Goal: Task Accomplishment & Management: Manage account settings

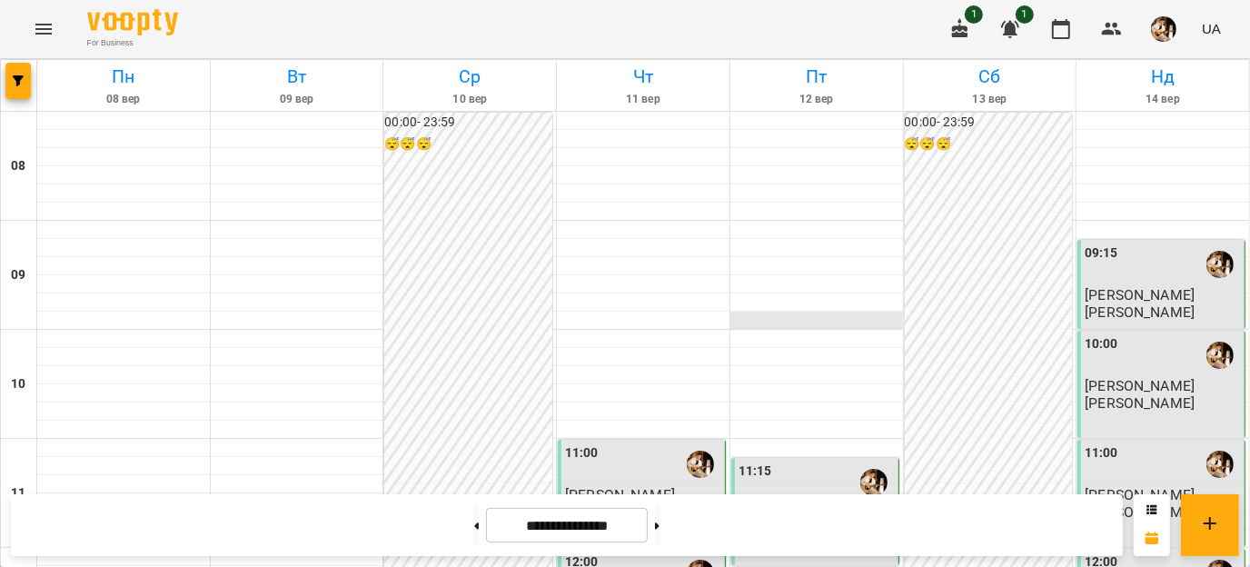
scroll to position [780, 0]
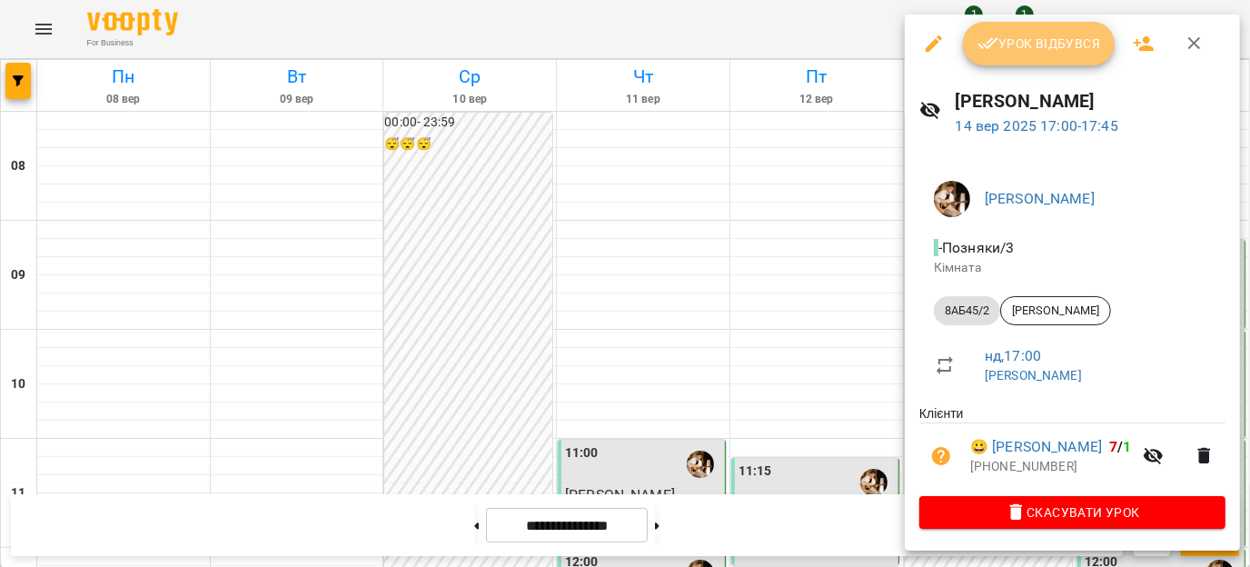
click at [1046, 35] on span "Урок відбувся" at bounding box center [1040, 44] width 124 height 22
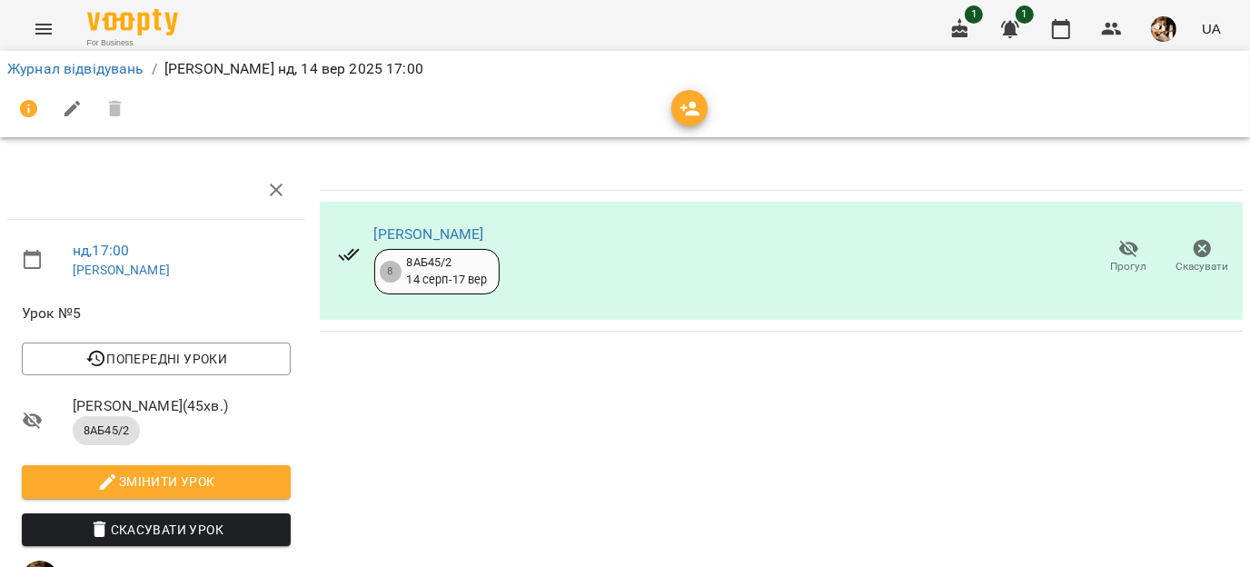
click at [723, 415] on div "[PERSON_NAME] 8 8АБ45/2 [DATE] - [DATE] Прогул Скасувати" at bounding box center [782, 491] width 938 height 675
click at [1076, 30] on button "button" at bounding box center [1061, 29] width 44 height 44
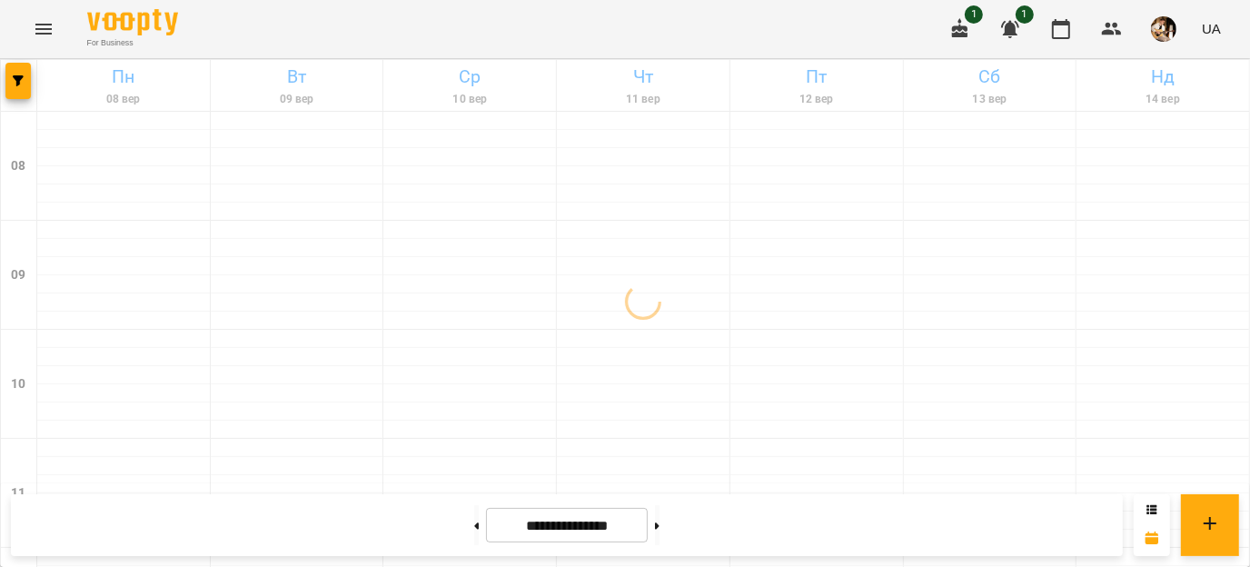
click at [1163, 36] on img "button" at bounding box center [1163, 28] width 25 height 25
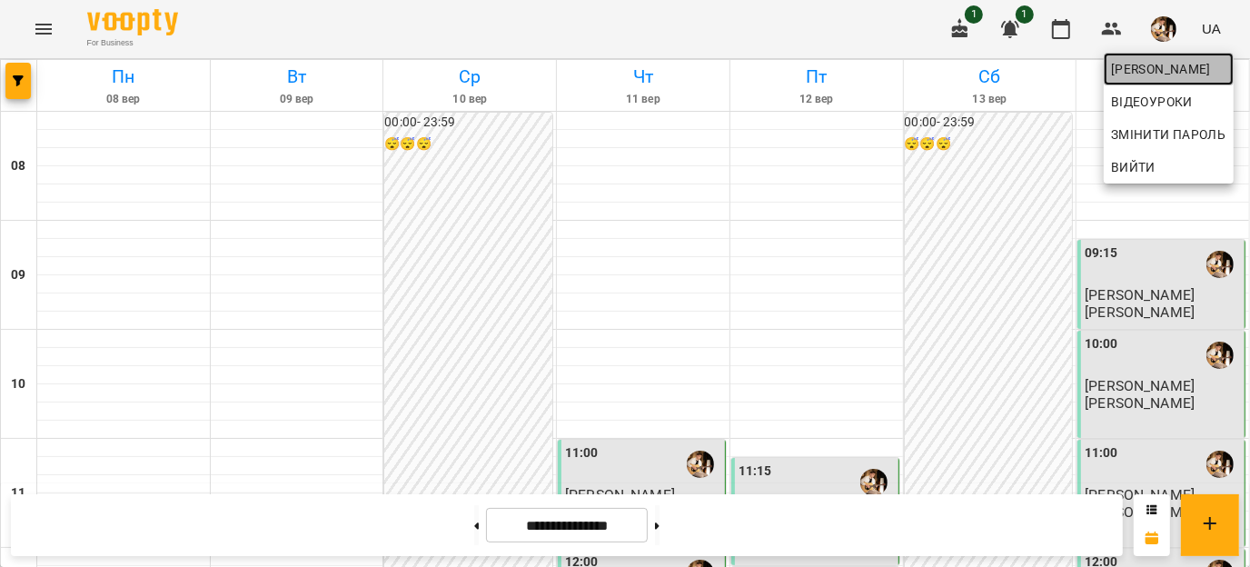
click at [1137, 75] on span "[PERSON_NAME]" at bounding box center [1168, 69] width 115 height 22
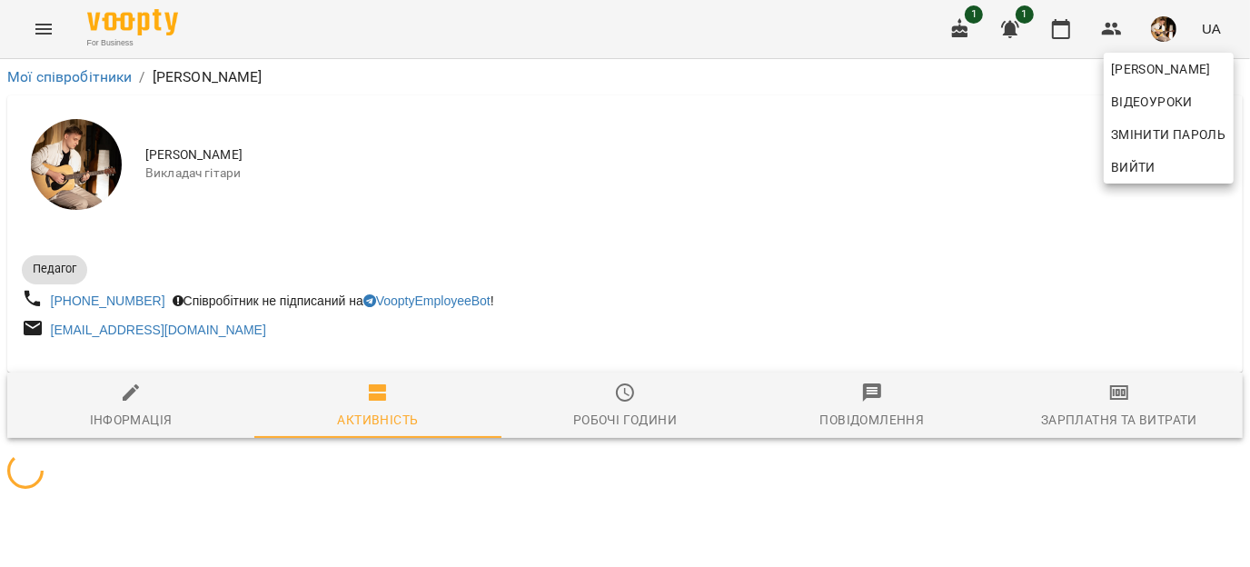
click at [1125, 422] on div at bounding box center [625, 283] width 1250 height 567
click at [1125, 422] on div "[PERSON_NAME] Змінити пароль Вийти" at bounding box center [625, 283] width 1250 height 567
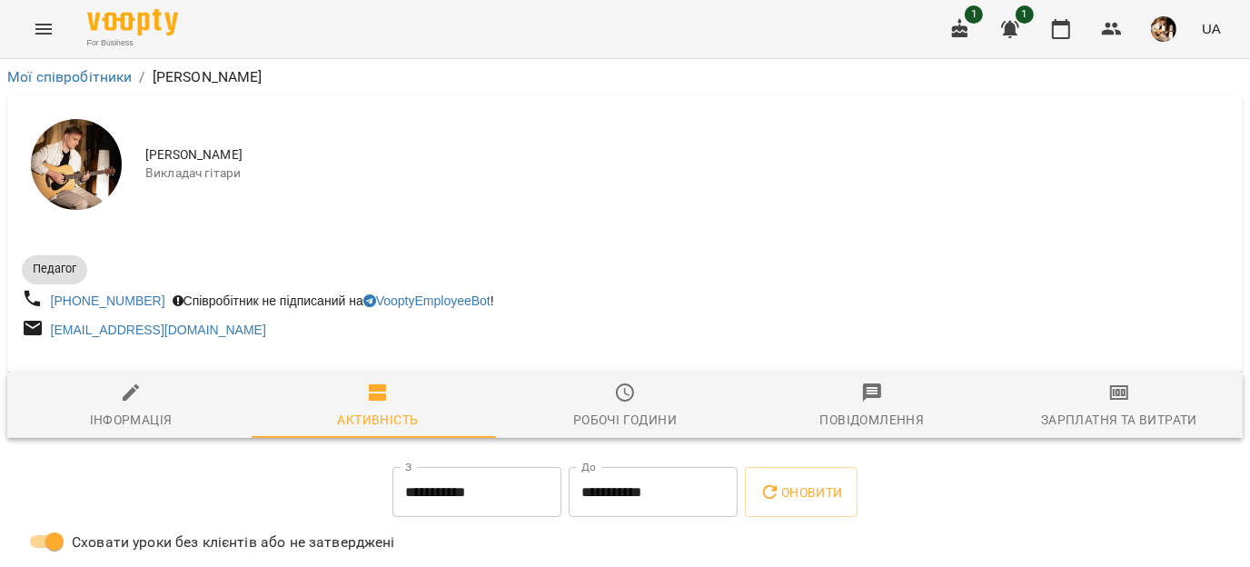
click at [1125, 422] on div "[PERSON_NAME] Змінити пароль Вийти" at bounding box center [625, 283] width 1250 height 567
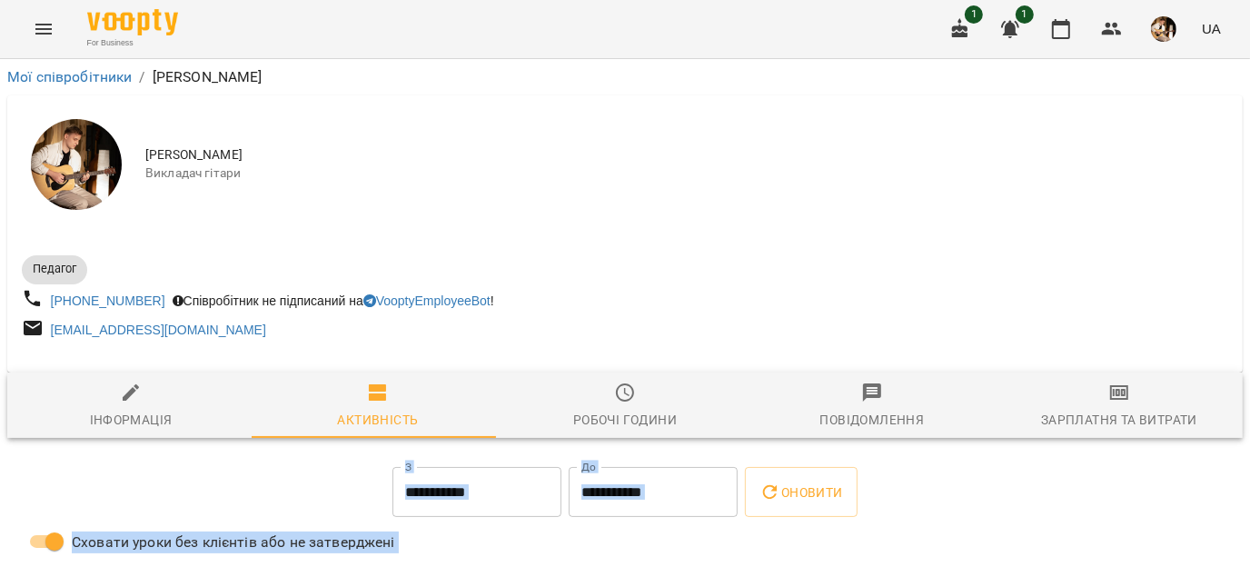
click at [1125, 422] on div "Зарплатня та Витрати" at bounding box center [1119, 420] width 156 height 22
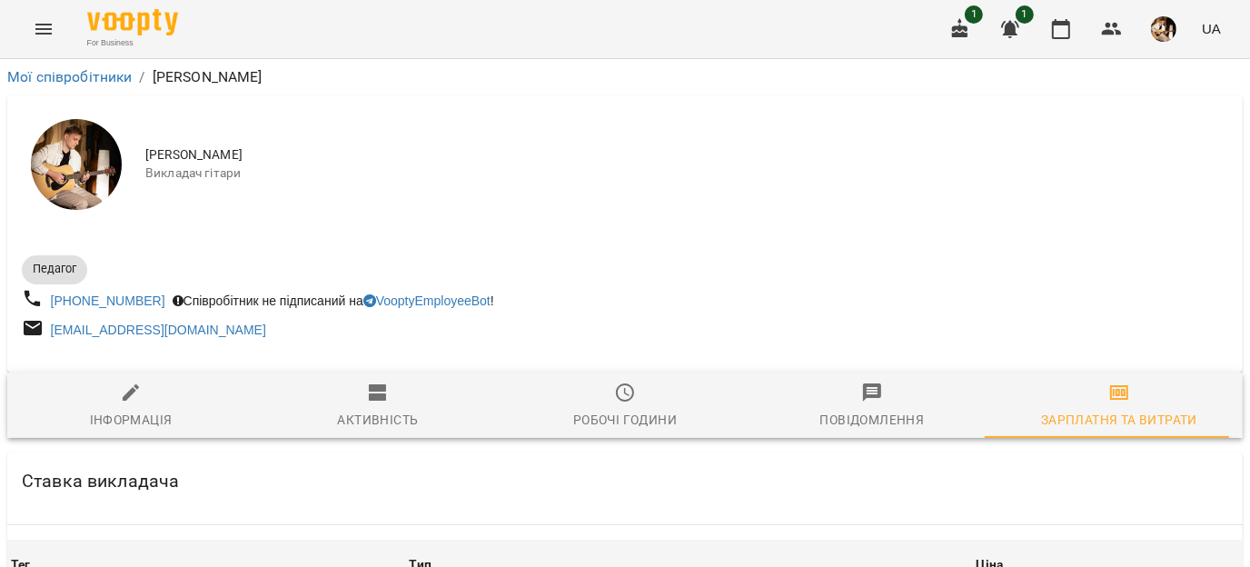
click at [1125, 422] on div "Зарплатня та Витрати" at bounding box center [1119, 420] width 156 height 22
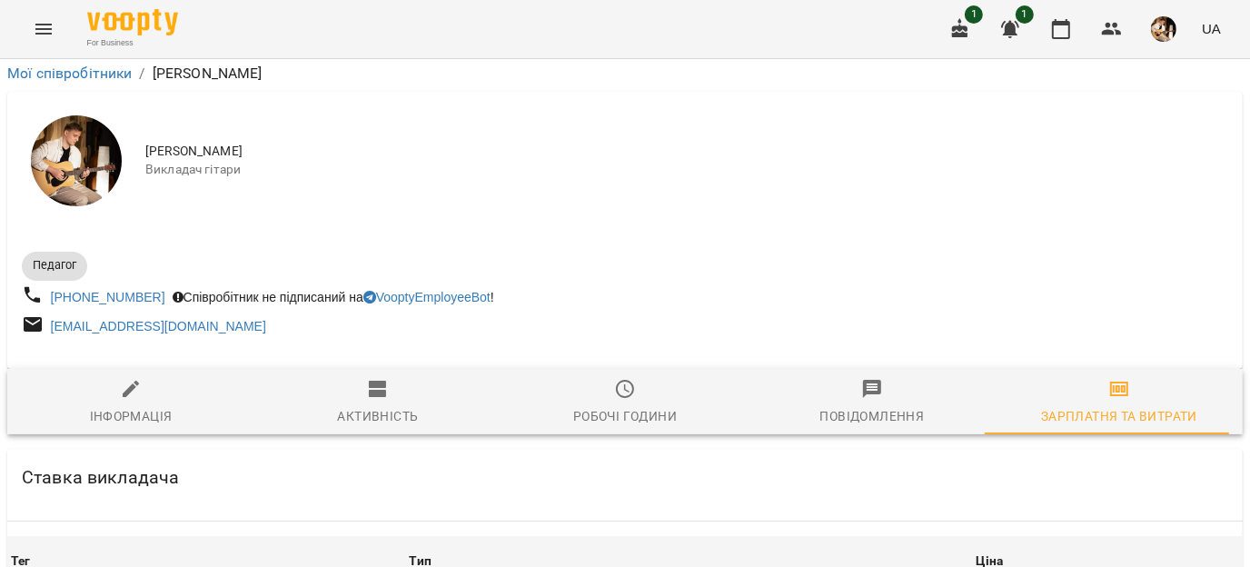
scroll to position [3265, 0]
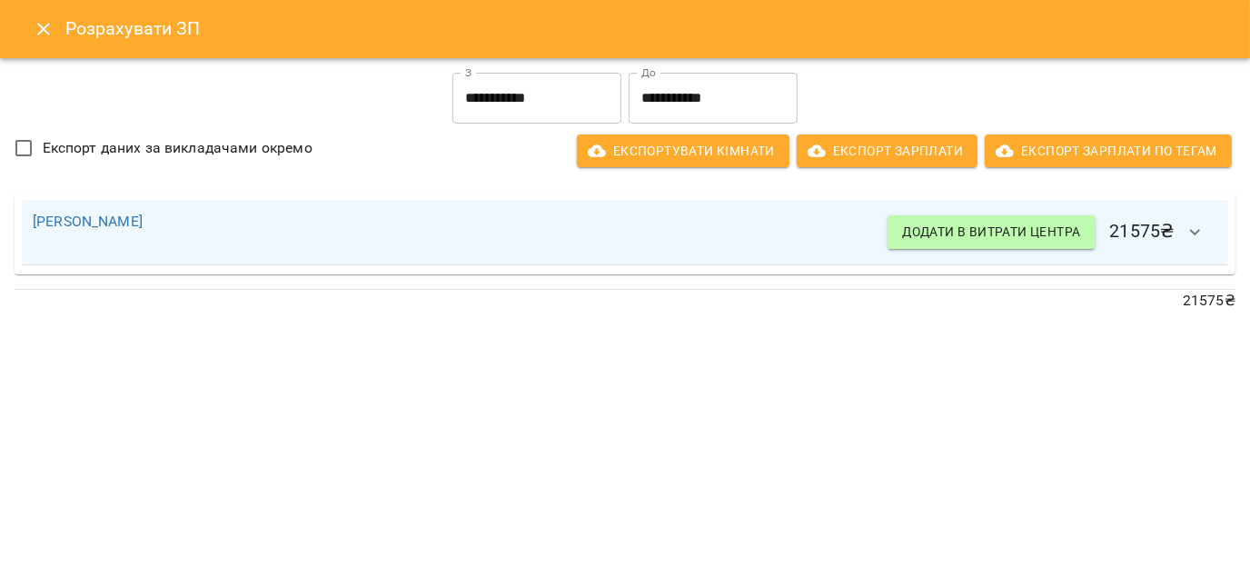
click at [42, 33] on icon "Close" at bounding box center [44, 29] width 22 height 22
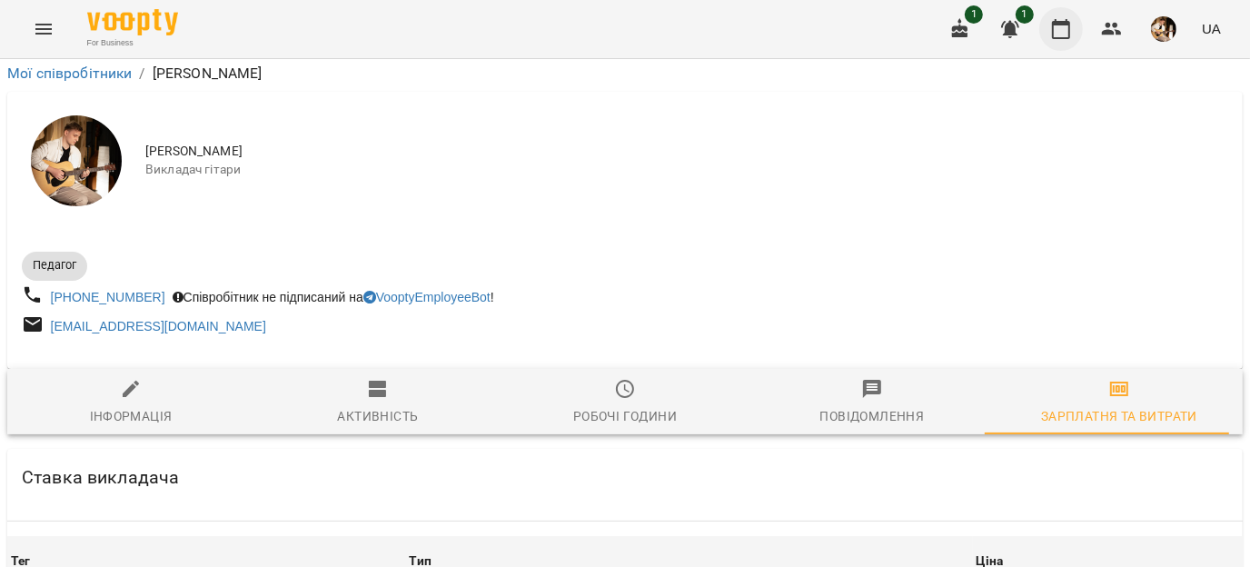
click at [1065, 35] on icon "button" at bounding box center [1061, 29] width 22 height 22
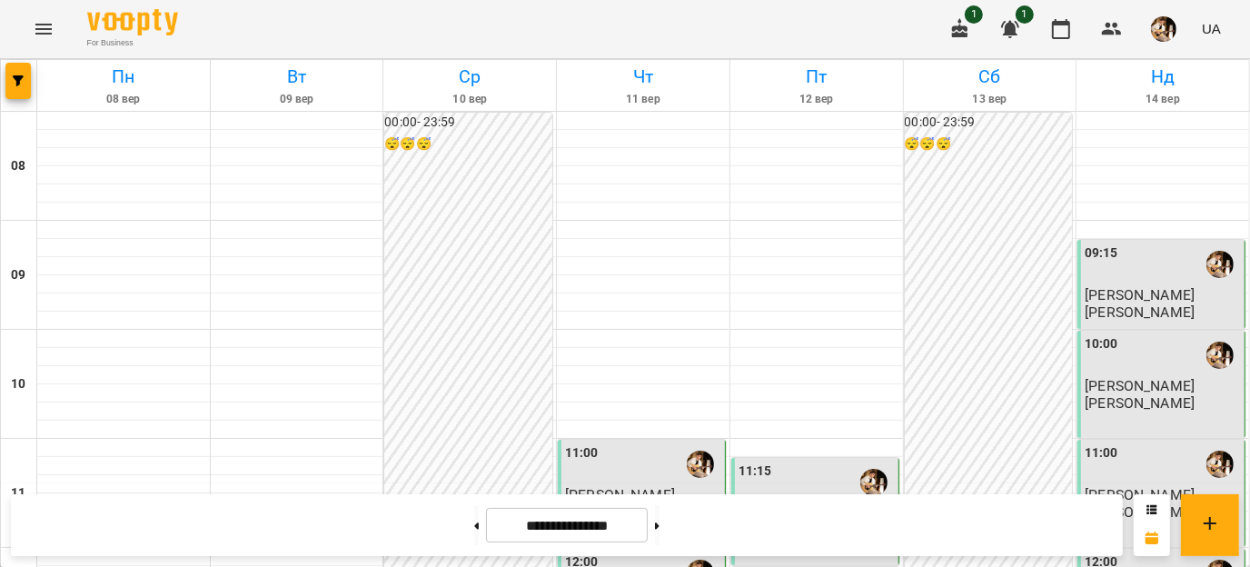
scroll to position [975, 0]
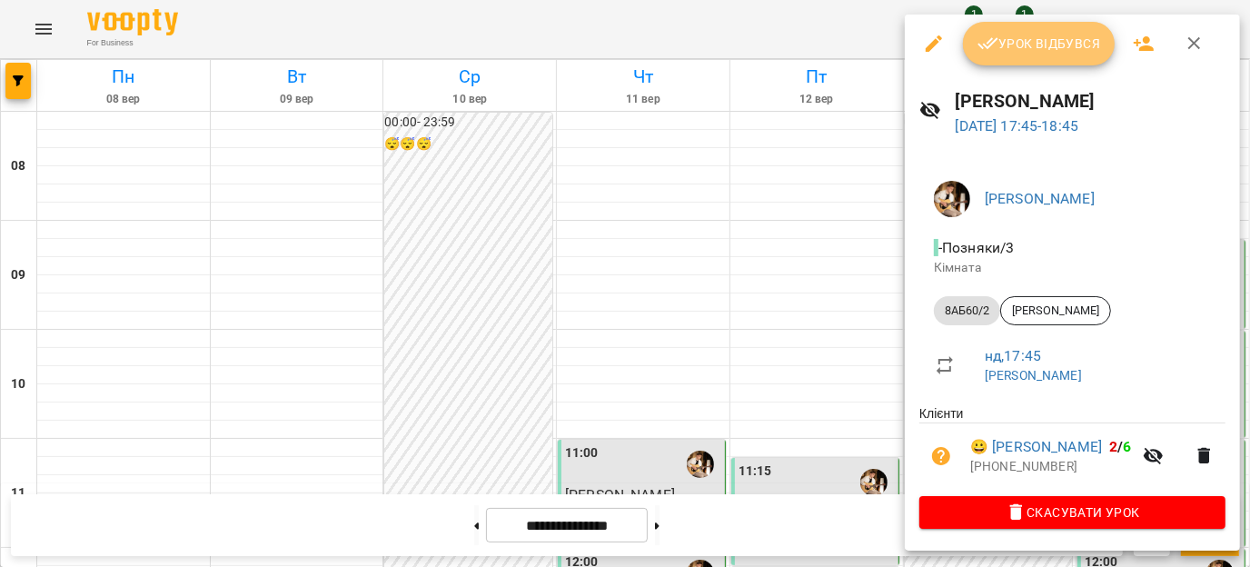
click at [1058, 39] on span "Урок відбувся" at bounding box center [1040, 44] width 124 height 22
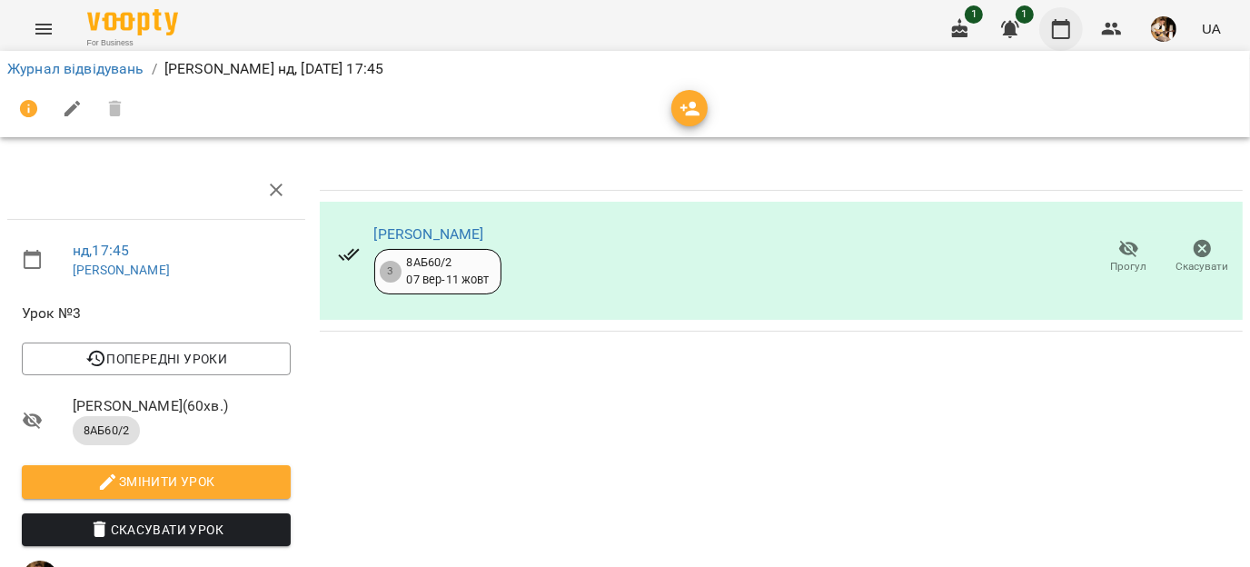
click at [1066, 36] on icon "button" at bounding box center [1061, 29] width 22 height 22
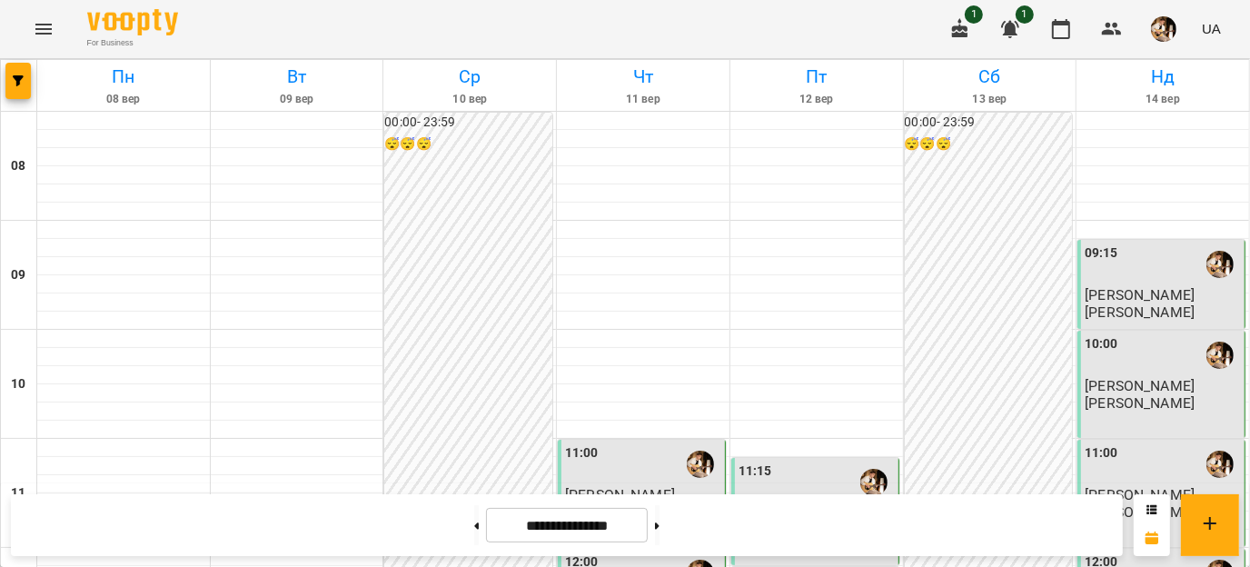
scroll to position [1043, 0]
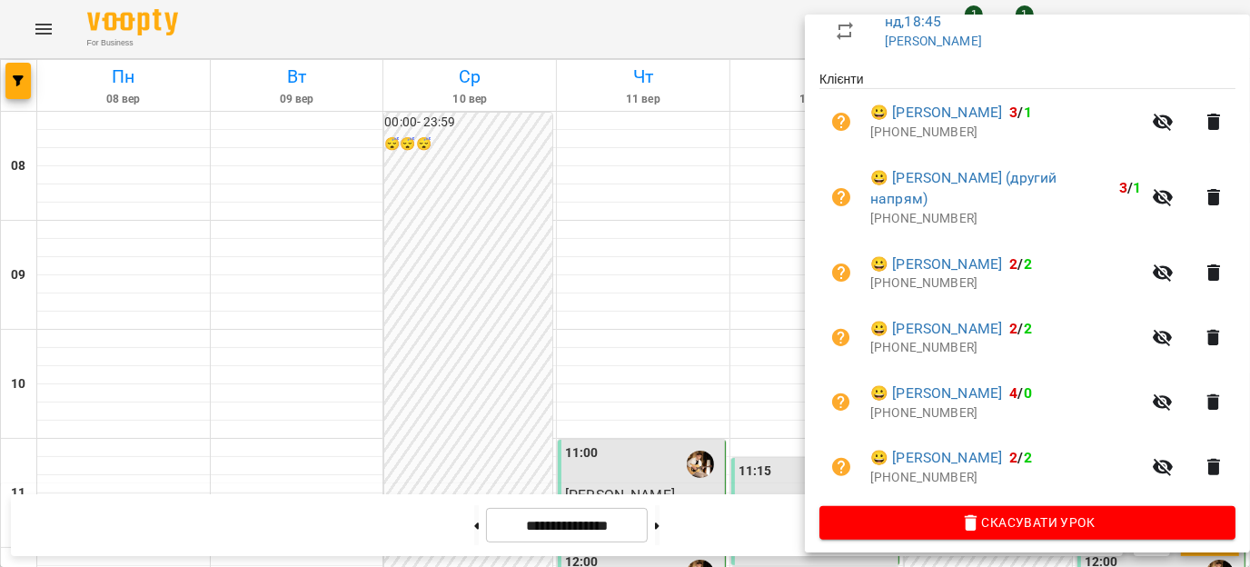
scroll to position [344, 0]
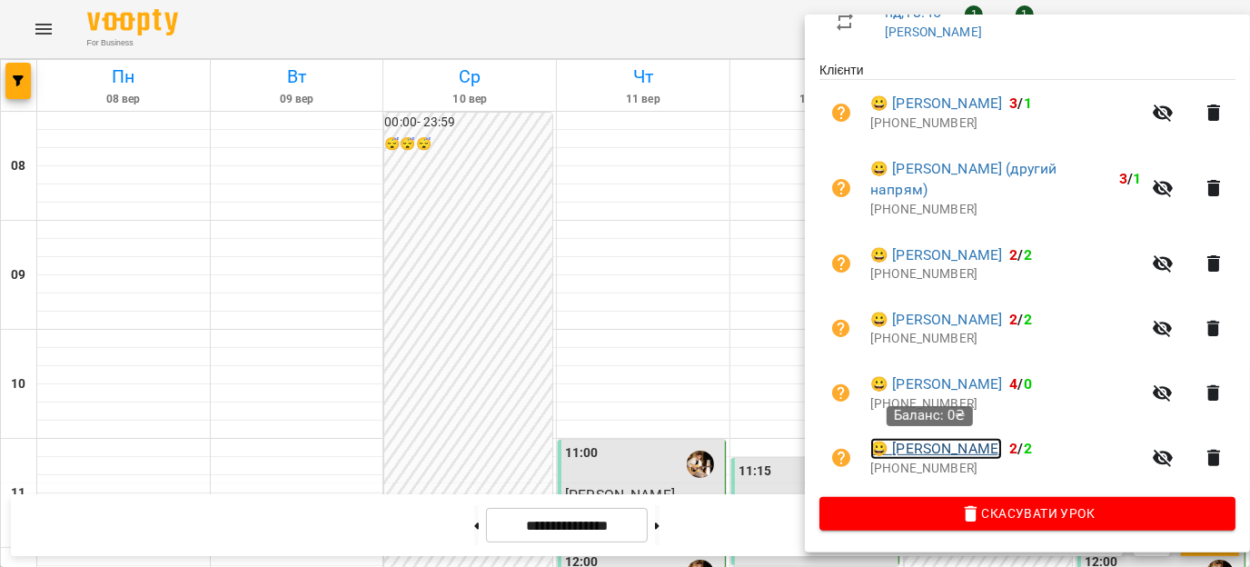
click at [956, 452] on link "😀 [PERSON_NAME]" at bounding box center [936, 449] width 132 height 22
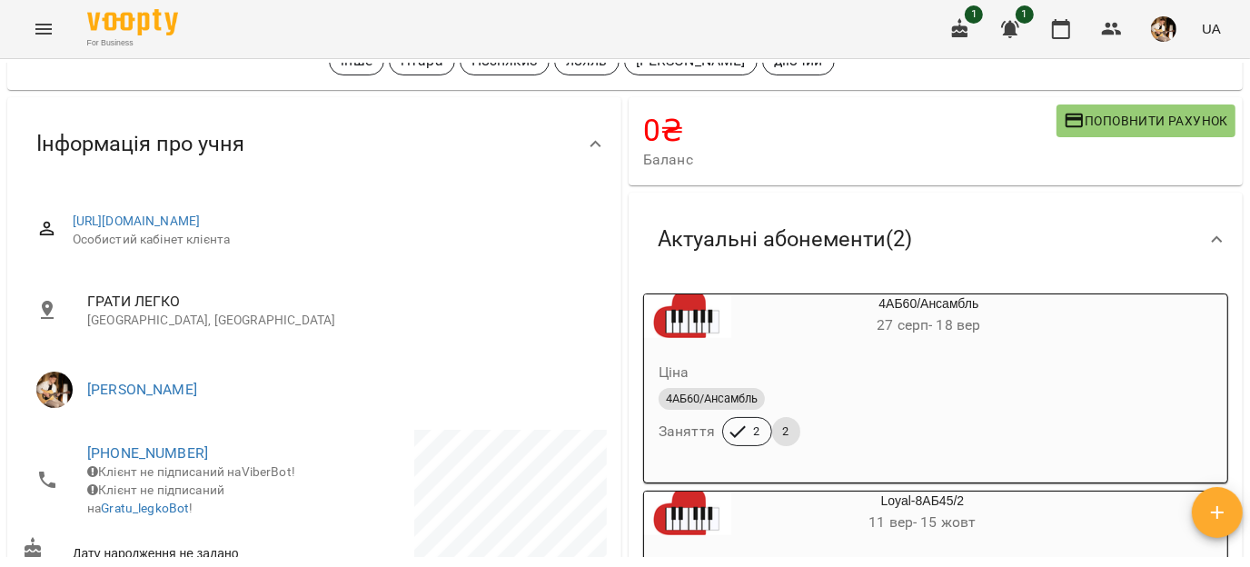
scroll to position [124, 0]
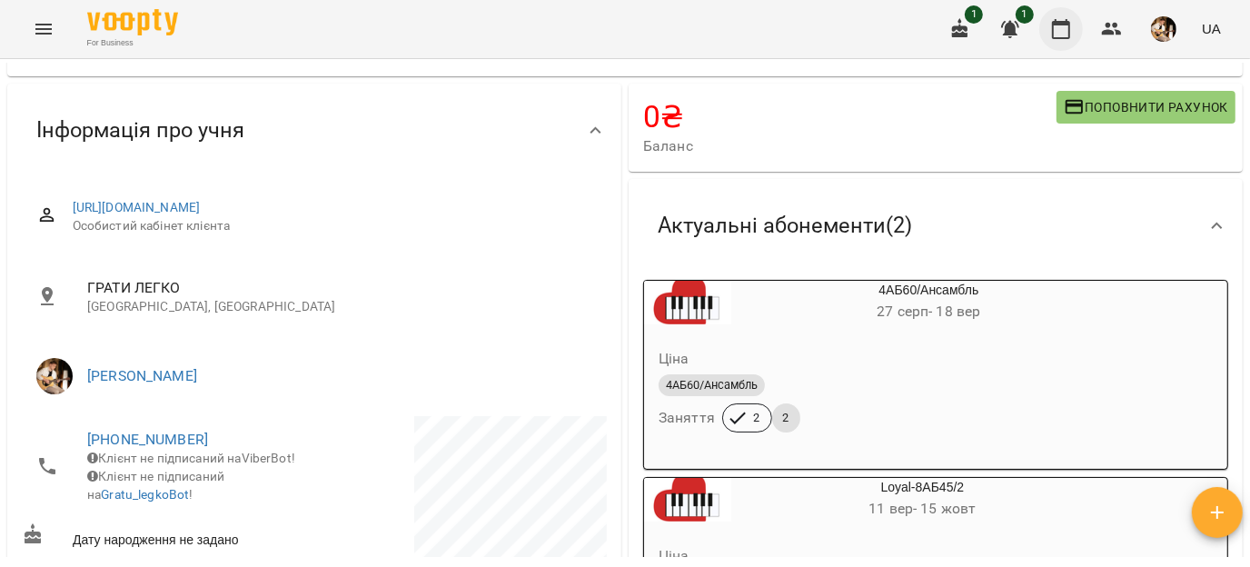
click at [1066, 37] on icon "button" at bounding box center [1061, 29] width 18 height 20
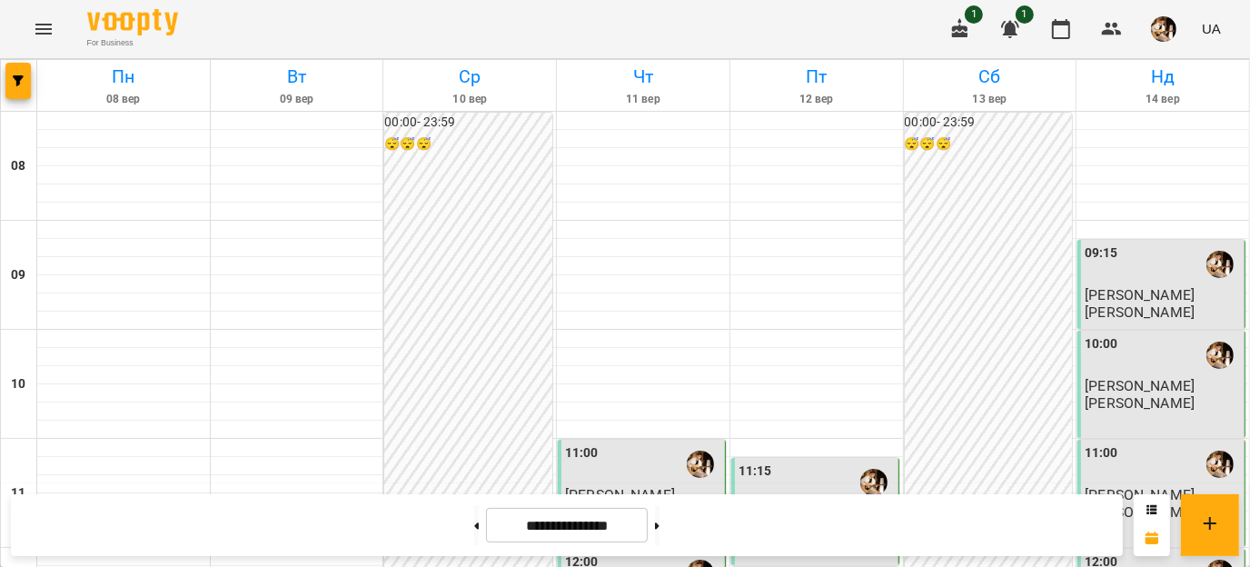
scroll to position [1043, 0]
click at [474, 522] on button at bounding box center [476, 525] width 5 height 40
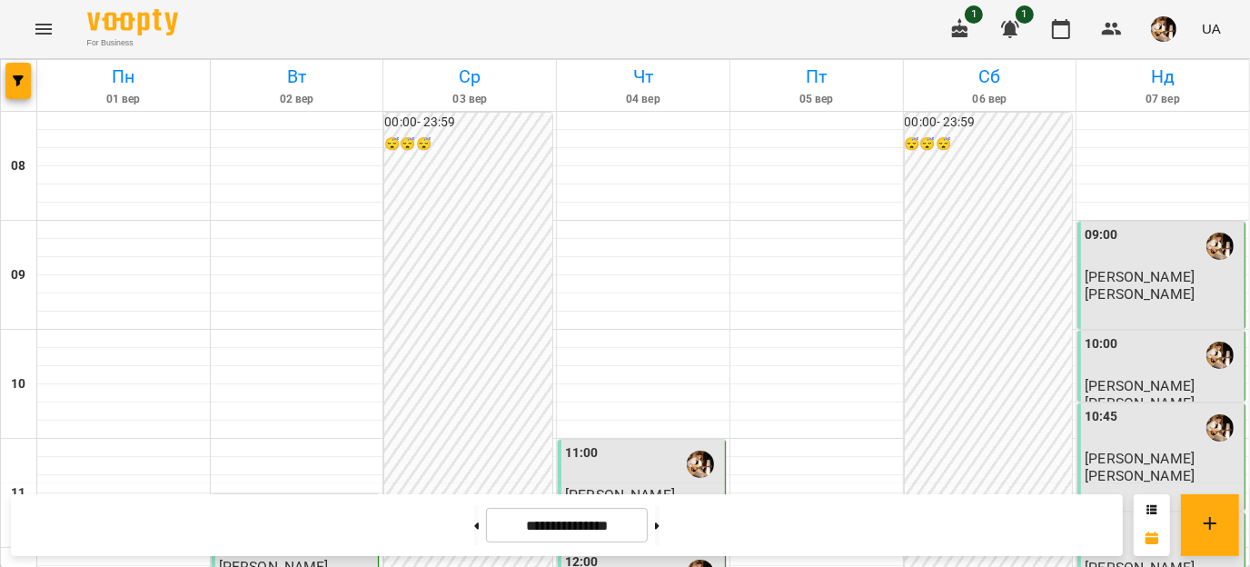
scroll to position [999, 0]
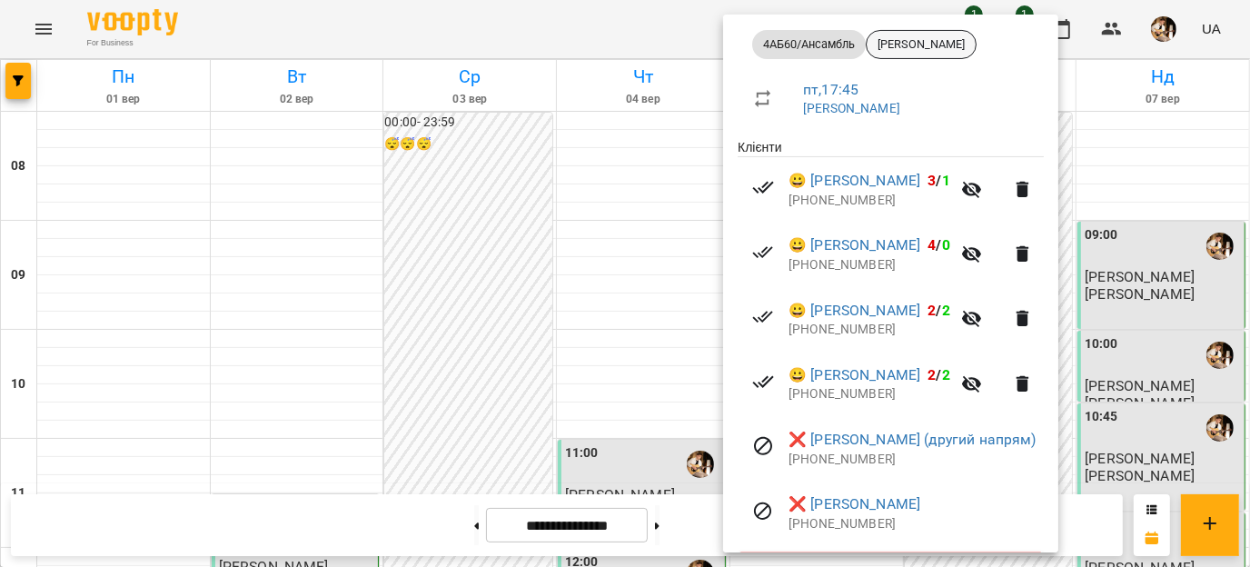
scroll to position [300, 0]
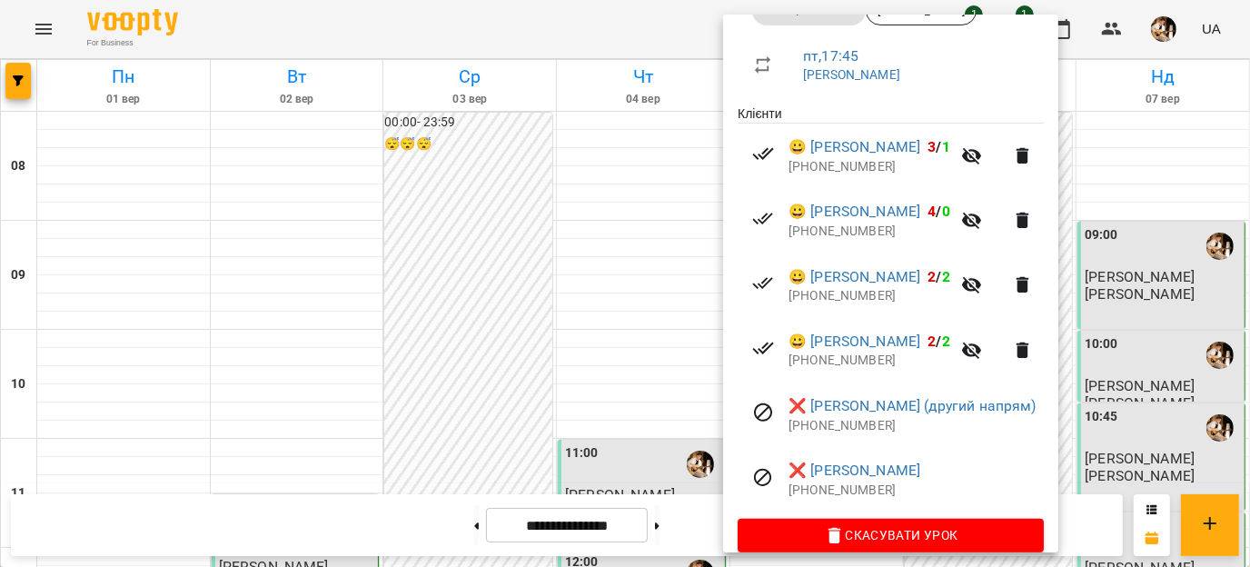
click at [1143, 232] on div at bounding box center [625, 283] width 1250 height 567
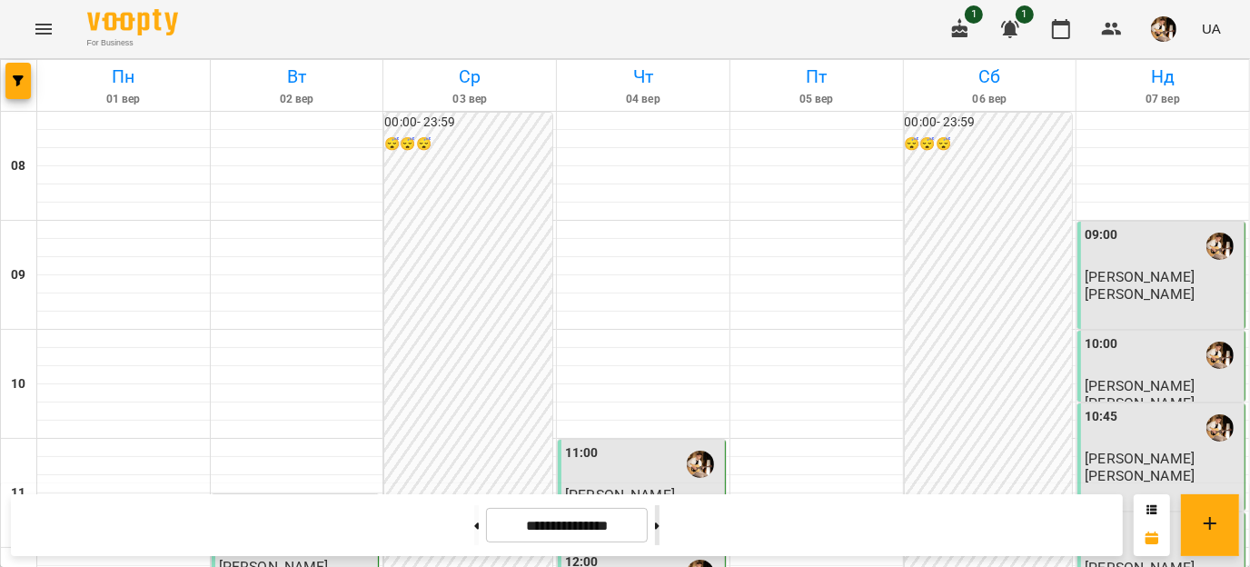
click at [660, 530] on button at bounding box center [657, 525] width 5 height 40
type input "**********"
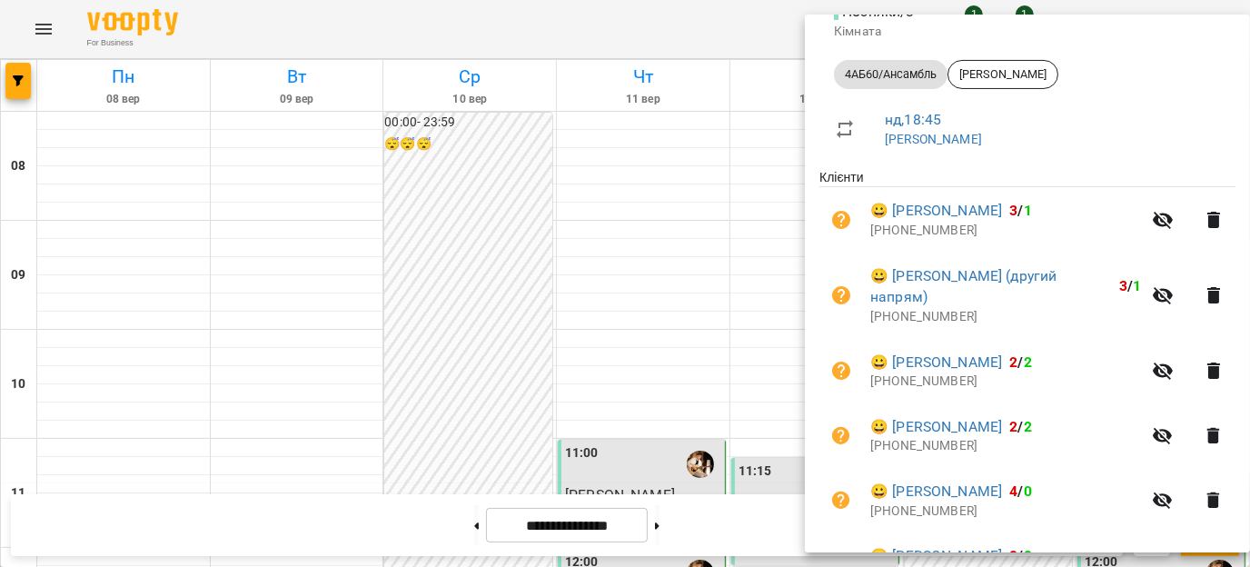
scroll to position [344, 0]
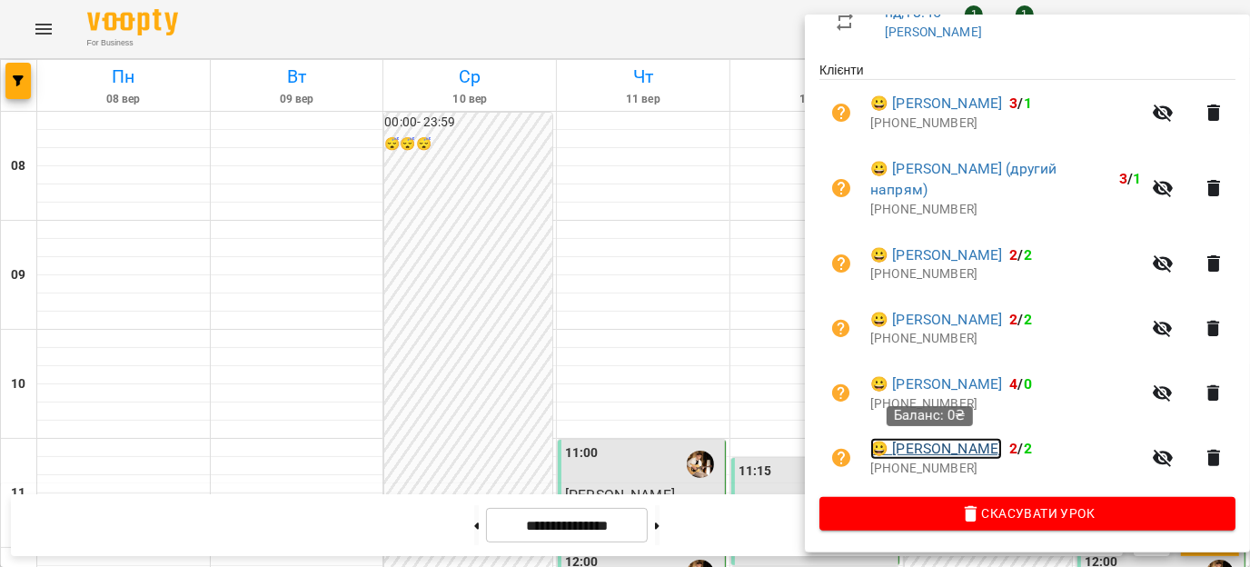
click at [925, 452] on link "😀 [PERSON_NAME]" at bounding box center [936, 449] width 132 height 22
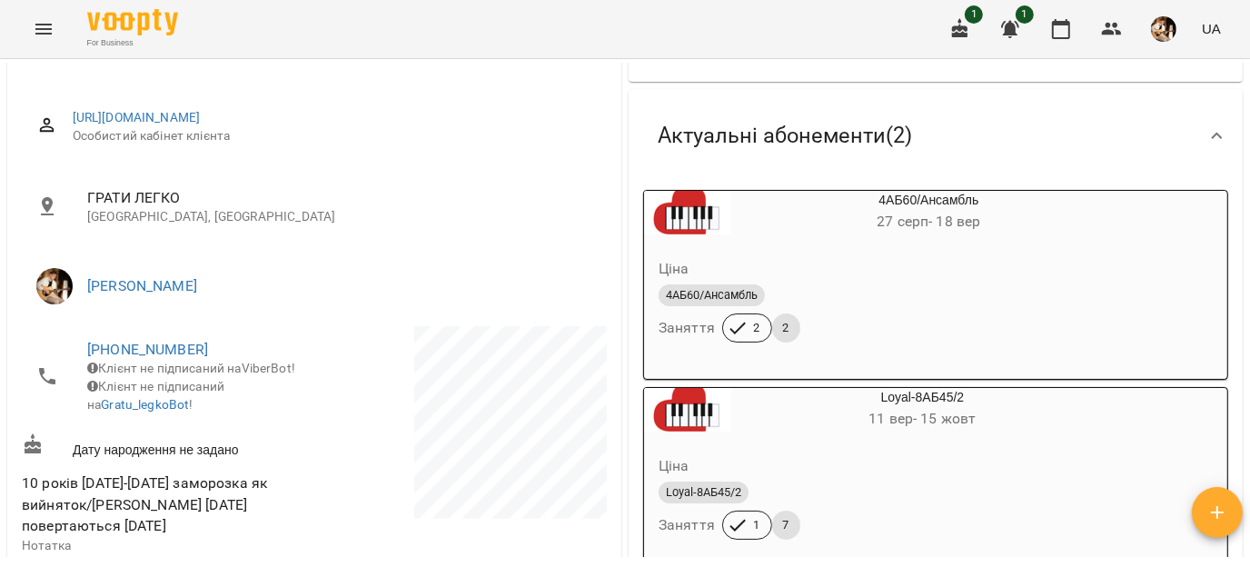
scroll to position [220, 0]
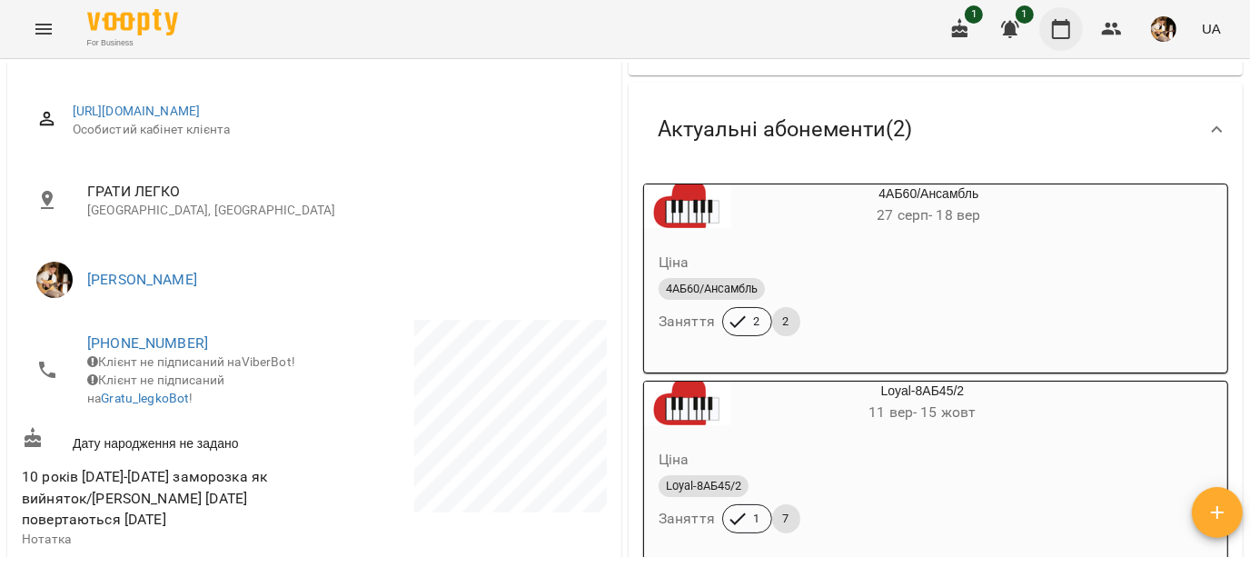
click at [1059, 37] on icon "button" at bounding box center [1061, 29] width 18 height 20
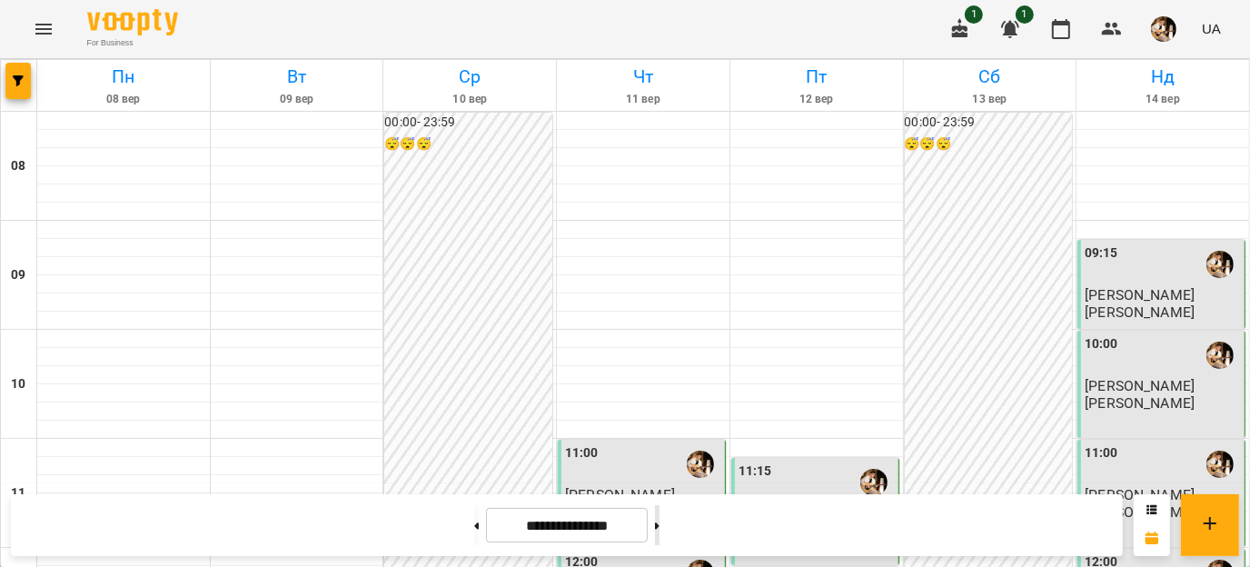
click at [660, 533] on button at bounding box center [657, 525] width 5 height 40
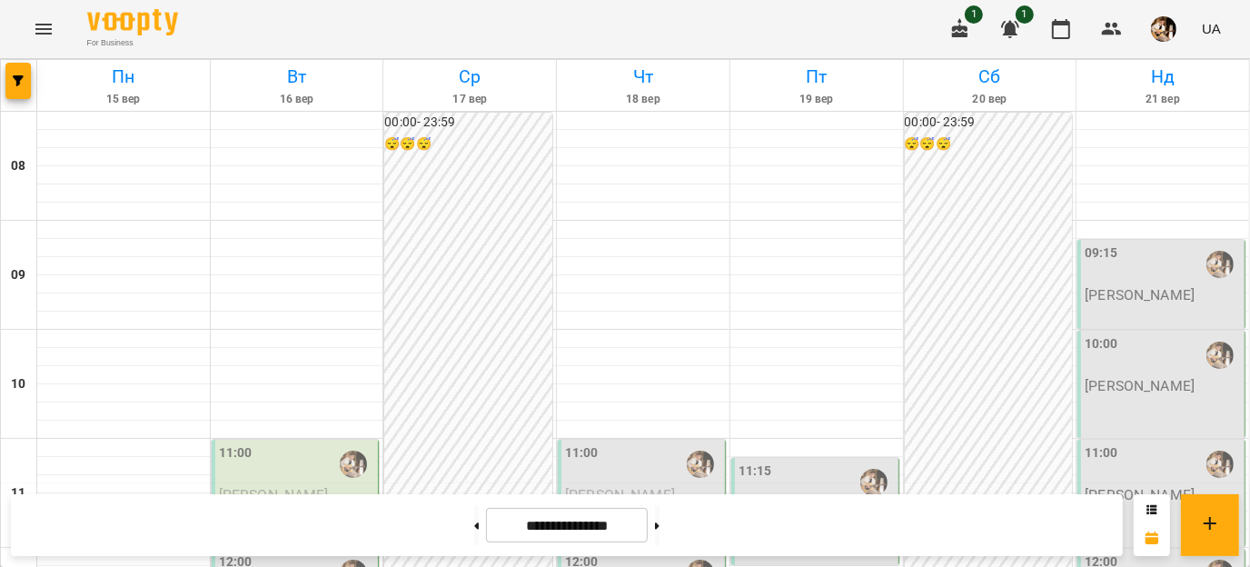
scroll to position [1043, 0]
click at [660, 522] on button at bounding box center [657, 525] width 5 height 40
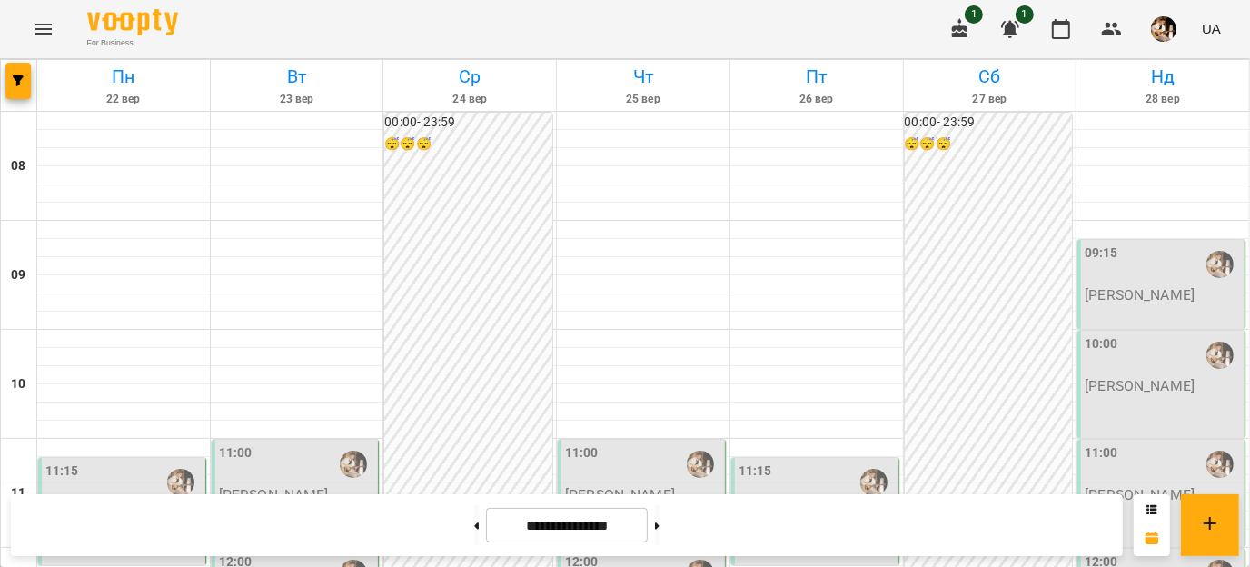
scroll to position [1042, 0]
click at [474, 522] on button at bounding box center [476, 525] width 5 height 40
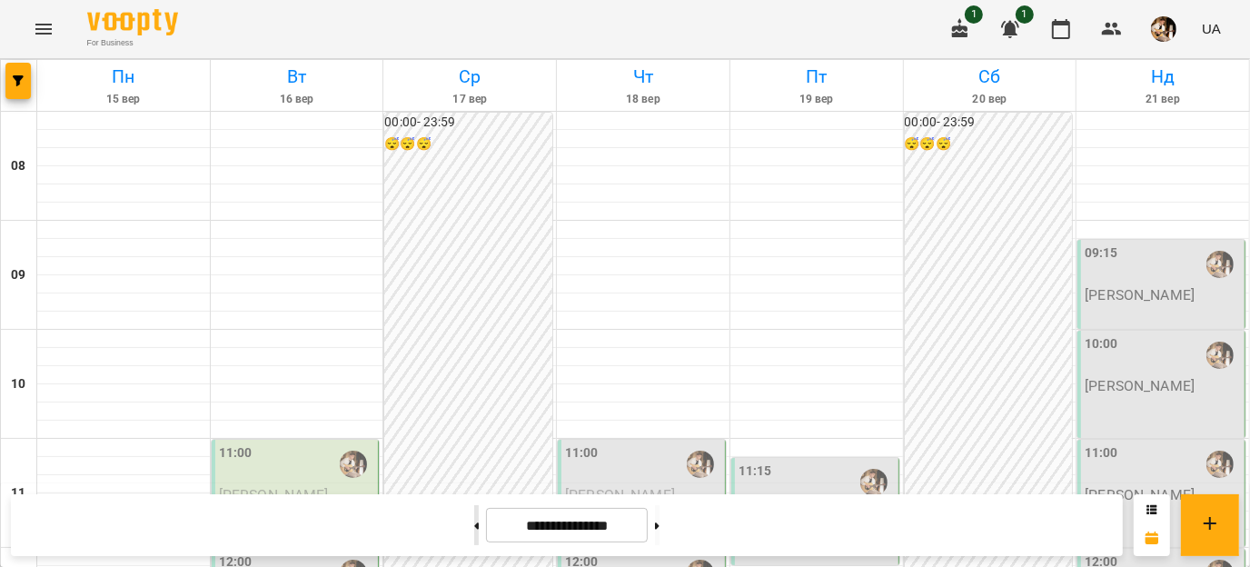
click at [474, 517] on button at bounding box center [476, 525] width 5 height 40
type input "**********"
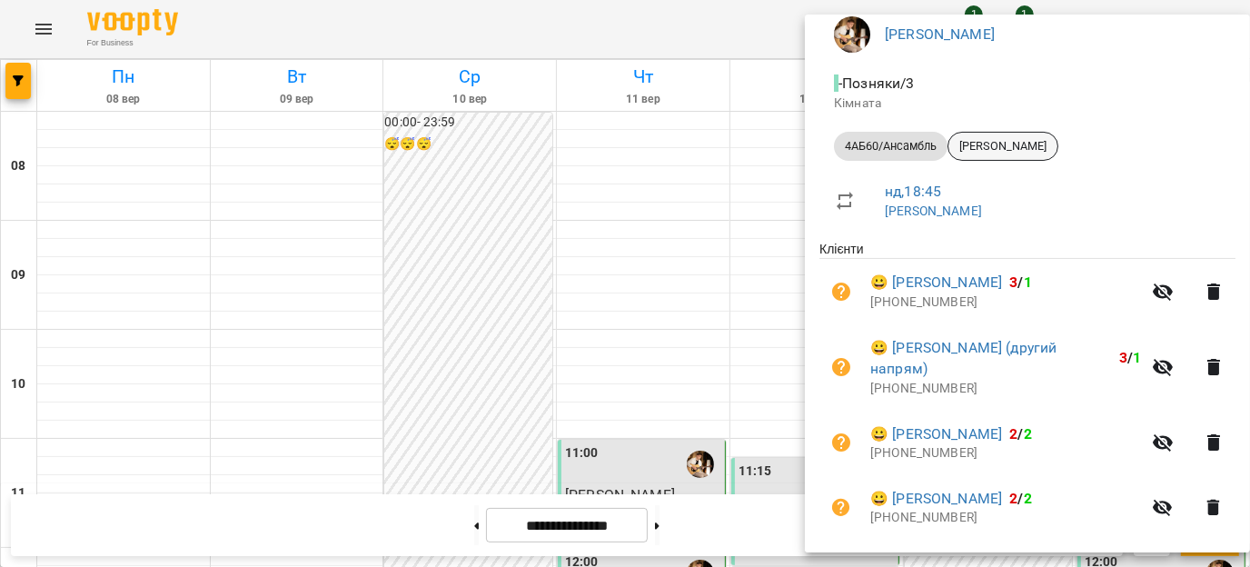
scroll to position [314, 0]
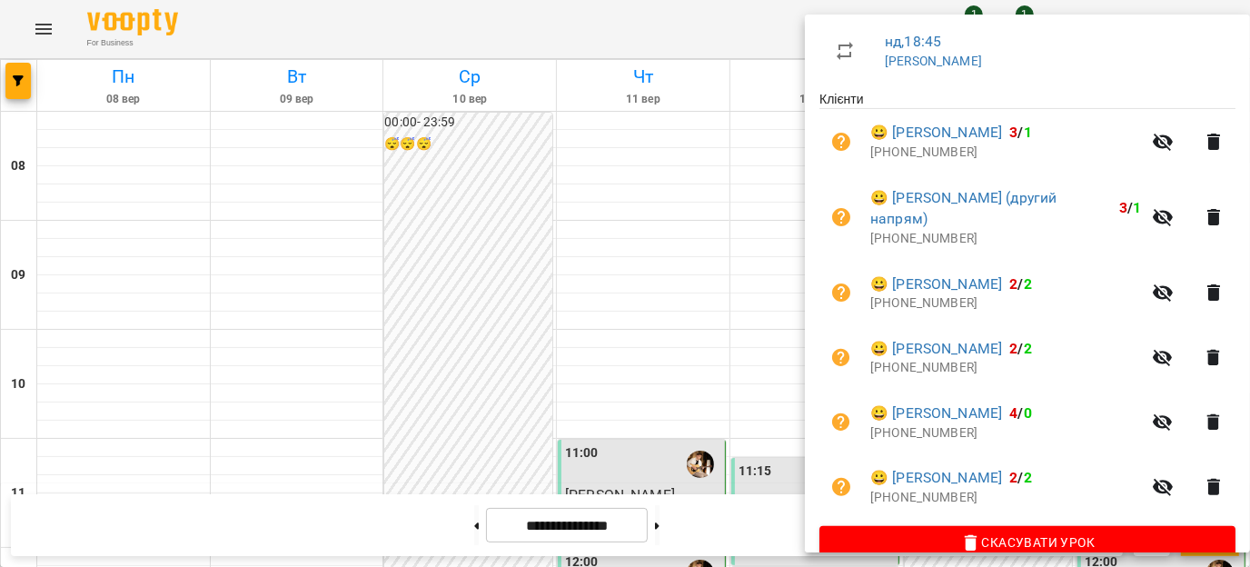
drag, startPoint x: 744, startPoint y: 424, endPoint x: 749, endPoint y: 434, distance: 11.0
click at [749, 434] on div at bounding box center [625, 283] width 1250 height 567
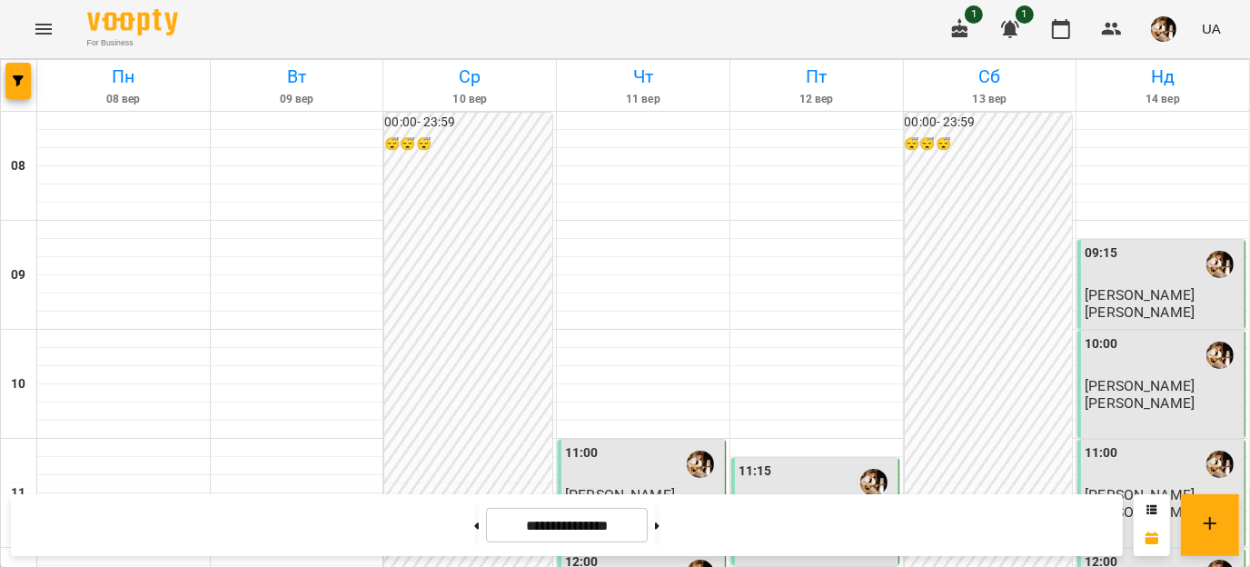
scroll to position [1043, 0]
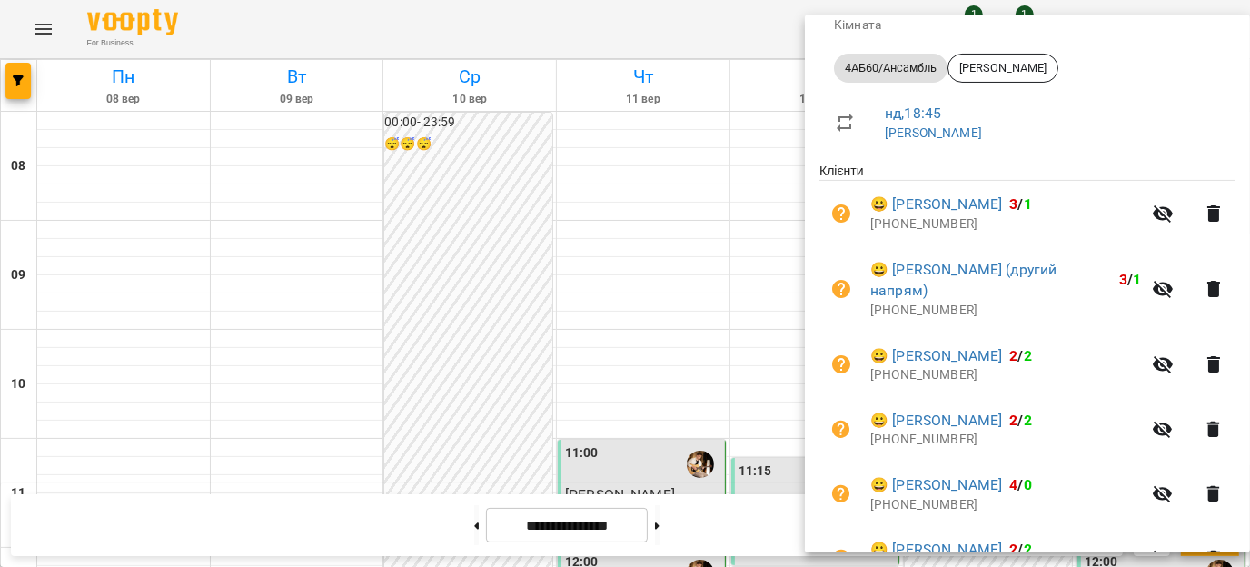
scroll to position [0, 0]
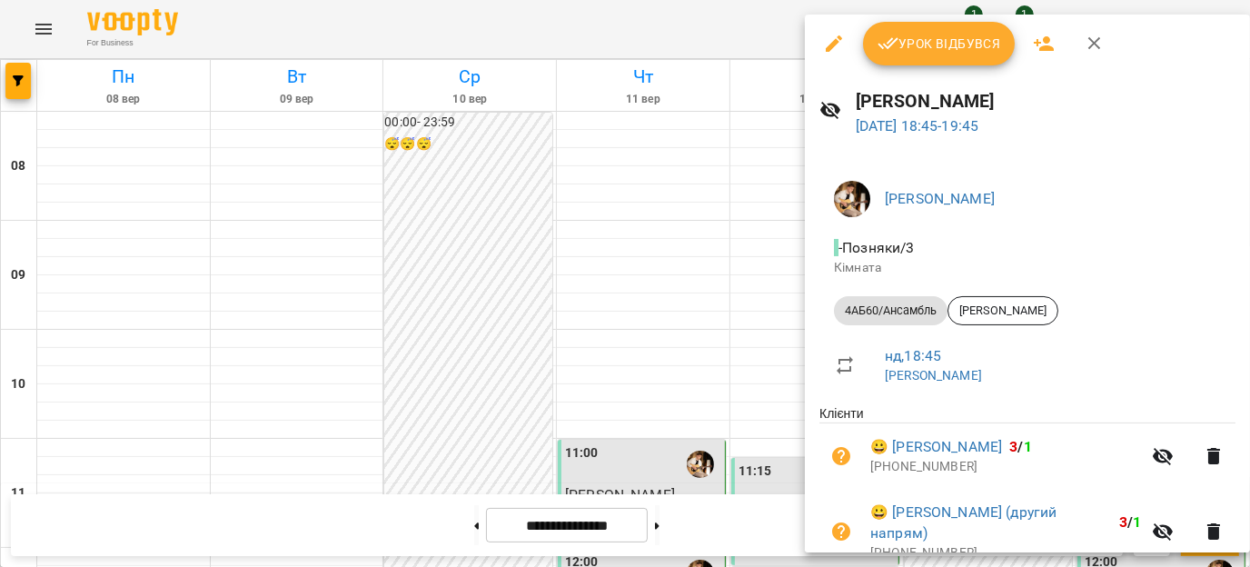
click at [923, 51] on span "Урок відбувся" at bounding box center [940, 44] width 124 height 22
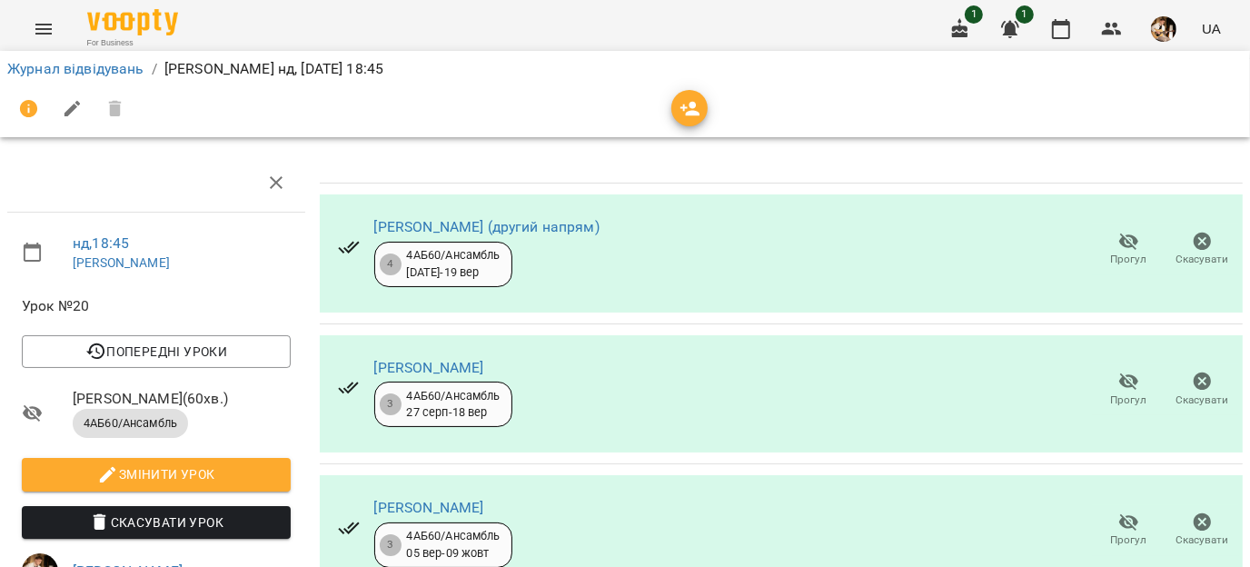
scroll to position [55, 0]
click at [1121, 371] on icon "button" at bounding box center [1129, 382] width 22 height 22
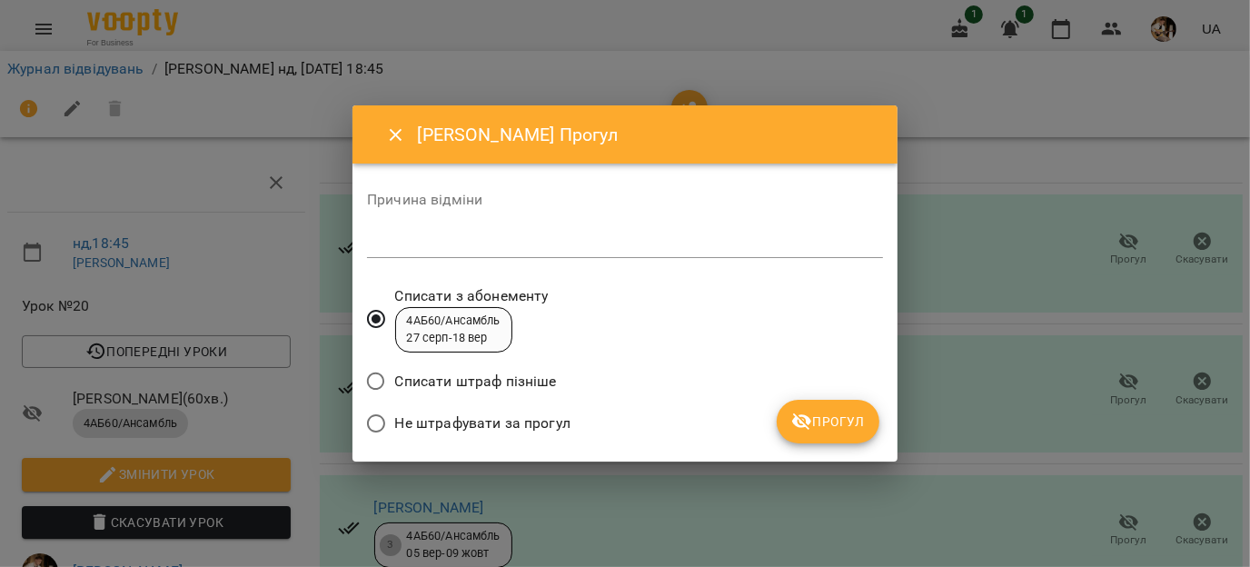
click at [611, 227] on div "Причина відміни *" at bounding box center [625, 229] width 516 height 73
click at [585, 242] on textarea at bounding box center [625, 242] width 516 height 17
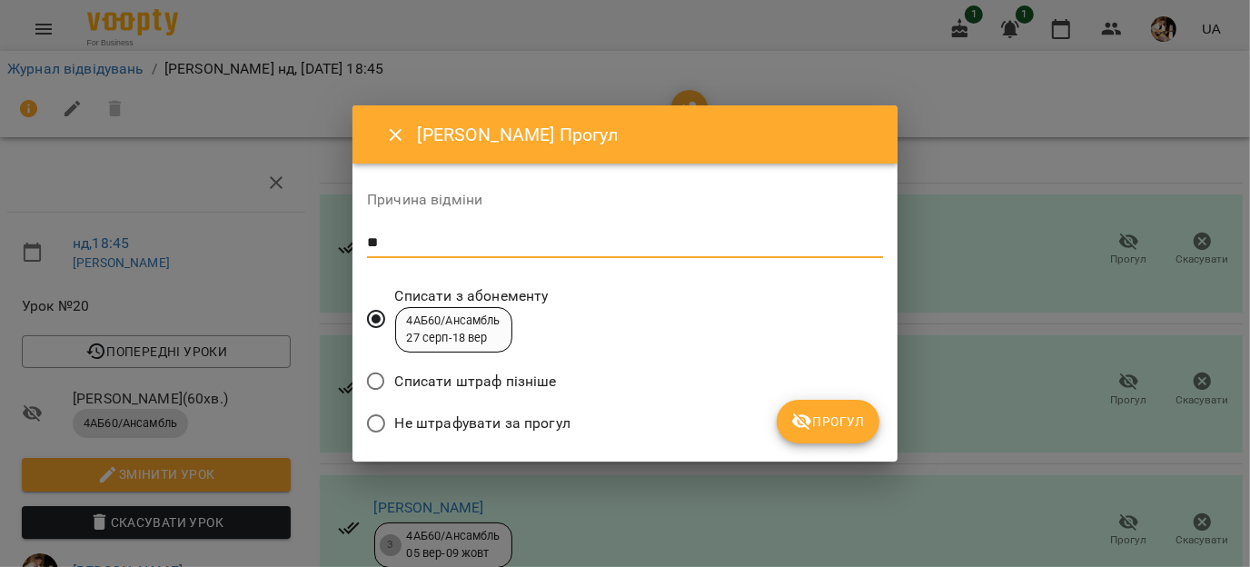
type textarea "**"
click at [860, 422] on span "Прогул" at bounding box center [828, 422] width 74 height 22
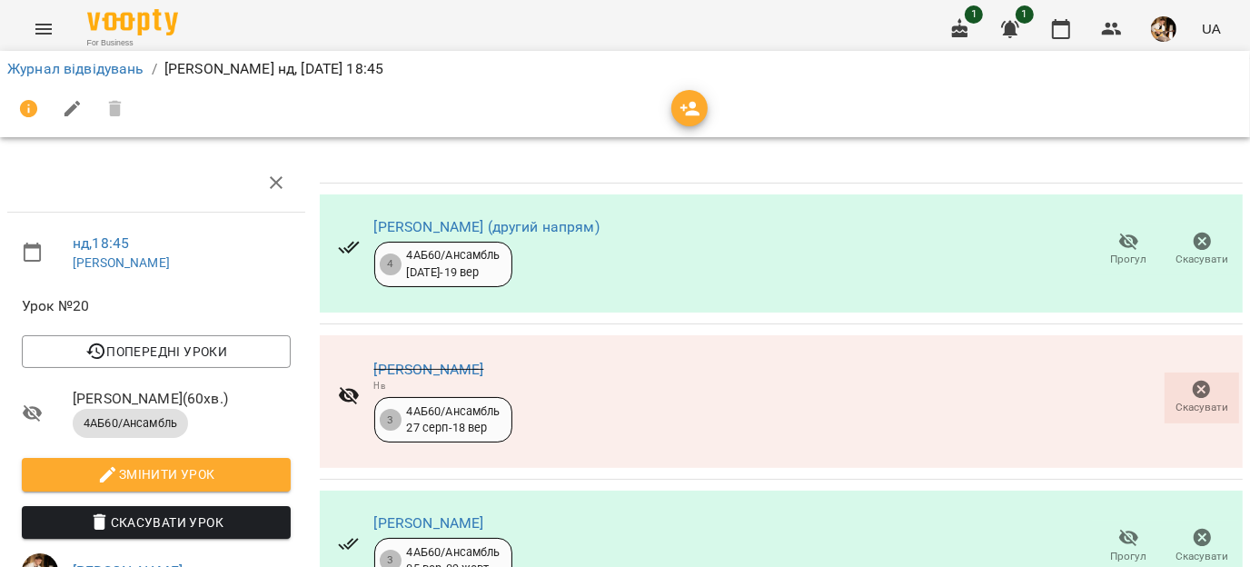
scroll to position [462, 0]
click at [1055, 41] on button "button" at bounding box center [1061, 29] width 44 height 44
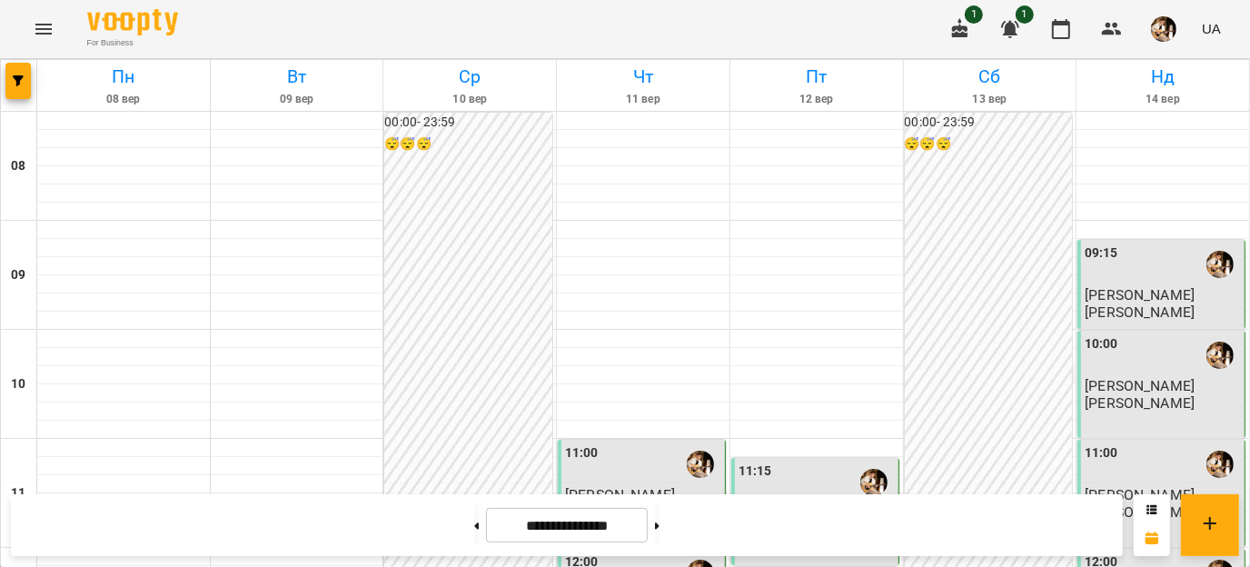
scroll to position [1043, 0]
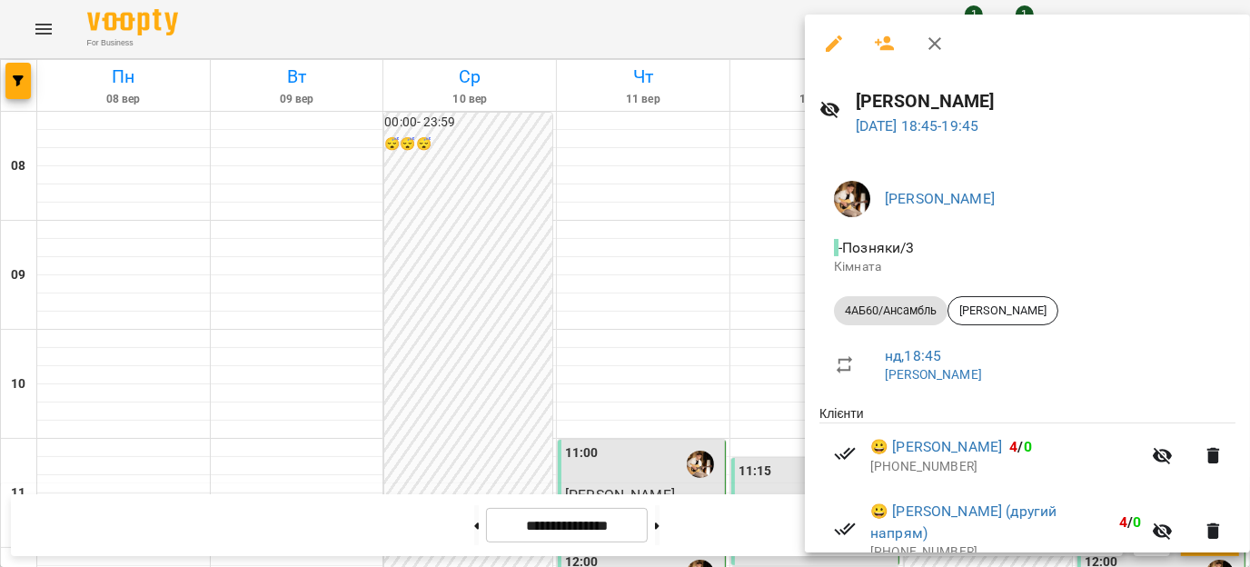
scroll to position [344, 0]
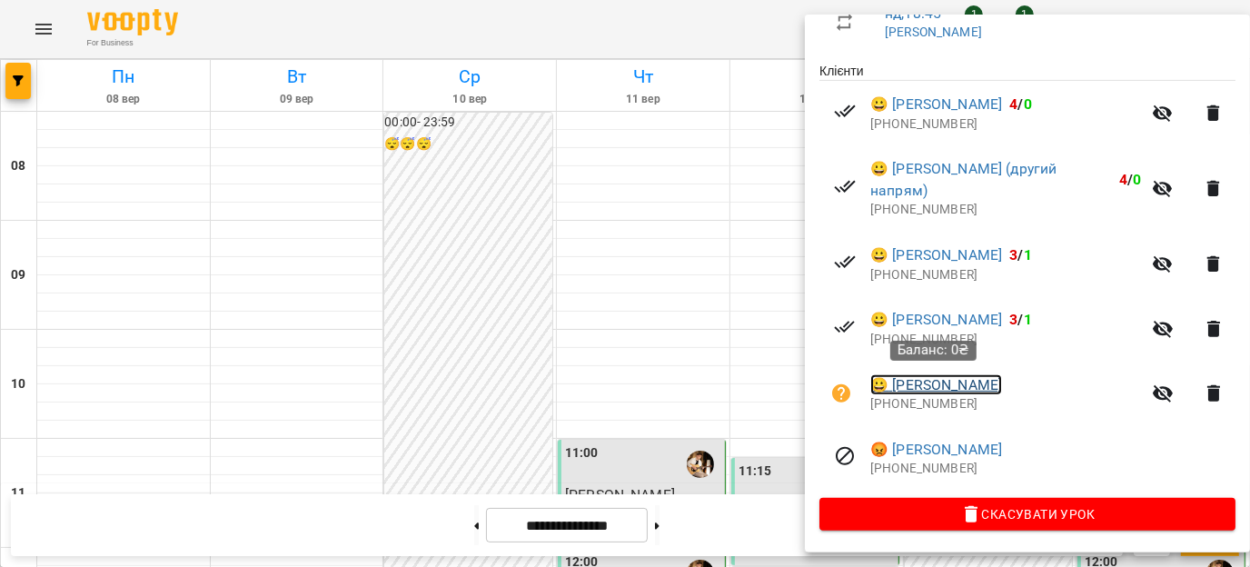
click at [949, 384] on link "😀 [PERSON_NAME]" at bounding box center [936, 385] width 132 height 22
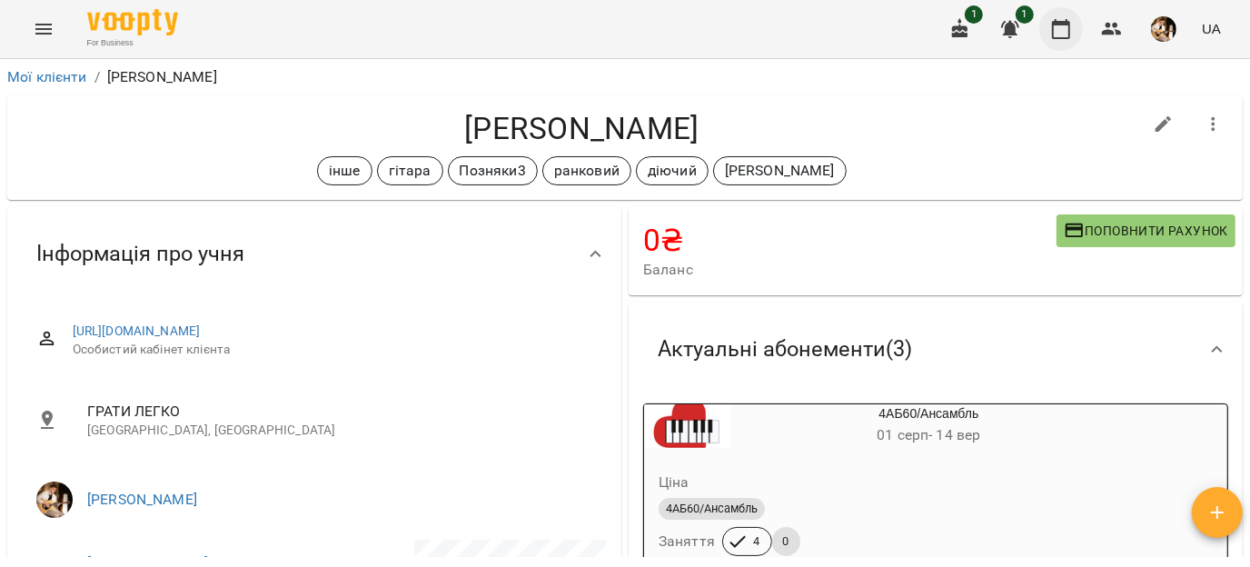
click at [1054, 37] on icon "button" at bounding box center [1061, 29] width 18 height 20
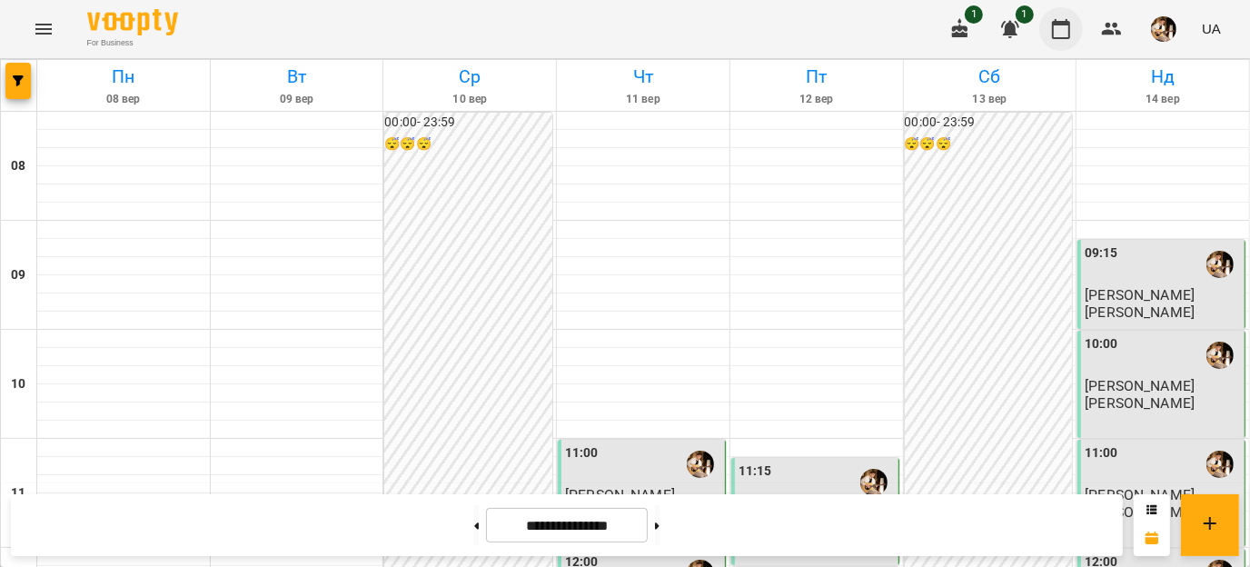
scroll to position [1043, 0]
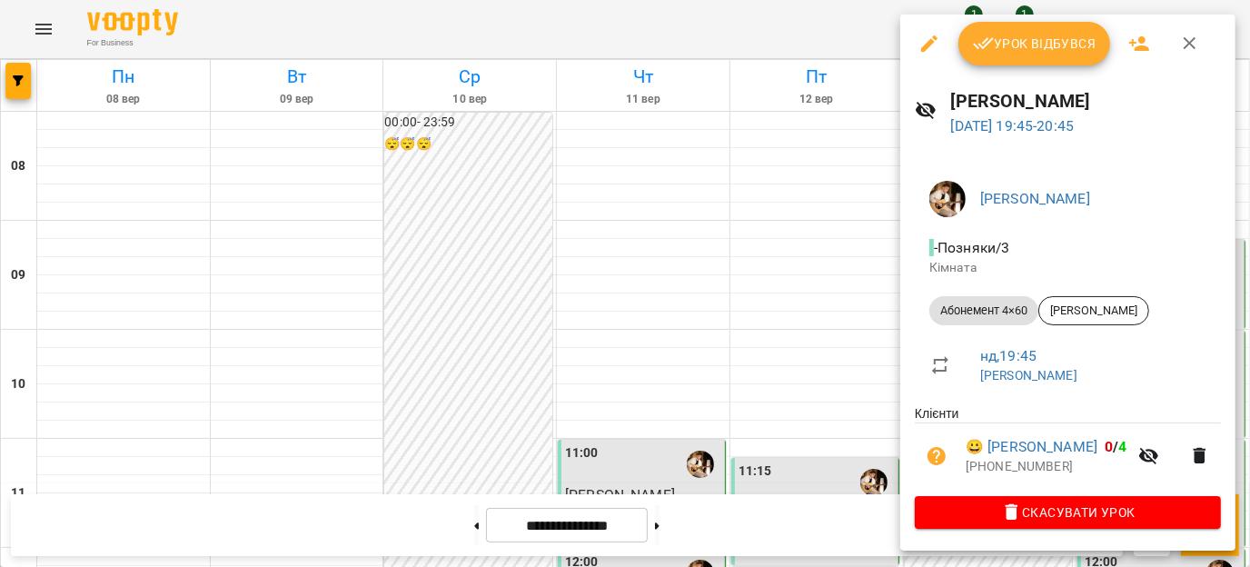
click at [1042, 52] on span "Урок відбувся" at bounding box center [1035, 44] width 124 height 22
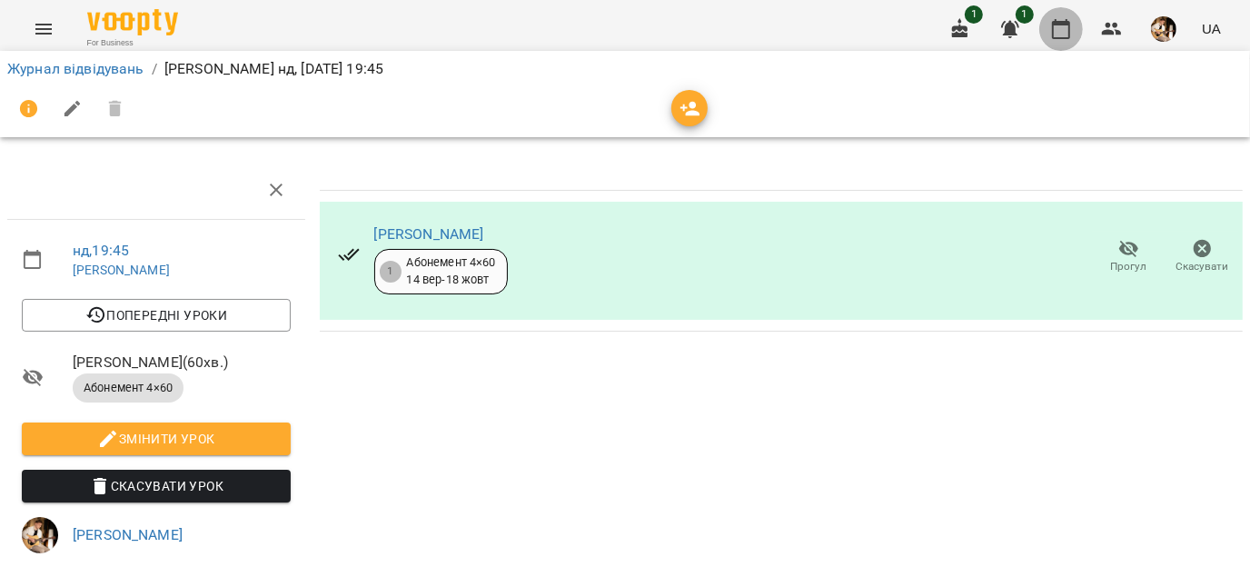
click at [1064, 37] on icon "button" at bounding box center [1061, 29] width 18 height 20
